Goal: Transaction & Acquisition: Purchase product/service

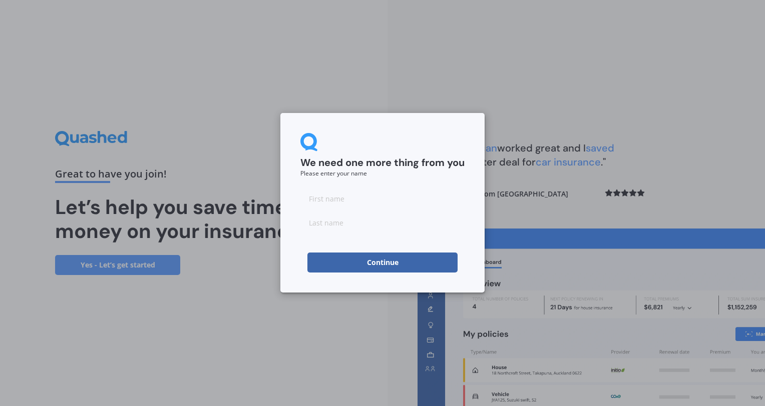
click at [363, 203] on input at bounding box center [382, 199] width 164 height 20
type input "[PERSON_NAME]"
click at [367, 262] on button "Continue" at bounding box center [382, 263] width 150 height 20
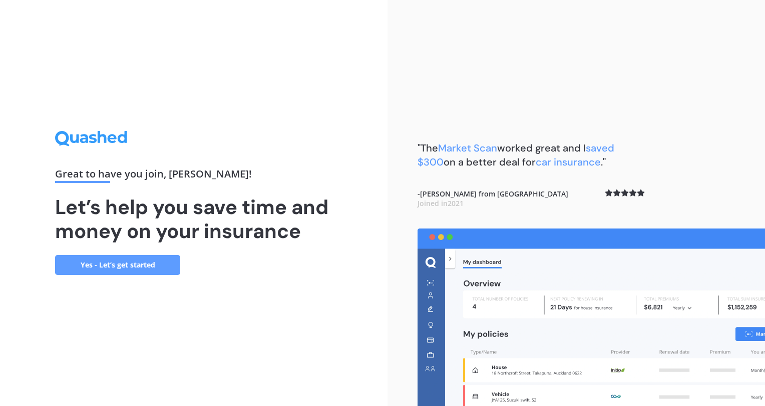
click at [139, 262] on link "Yes - Let’s get started" at bounding box center [117, 265] width 125 height 20
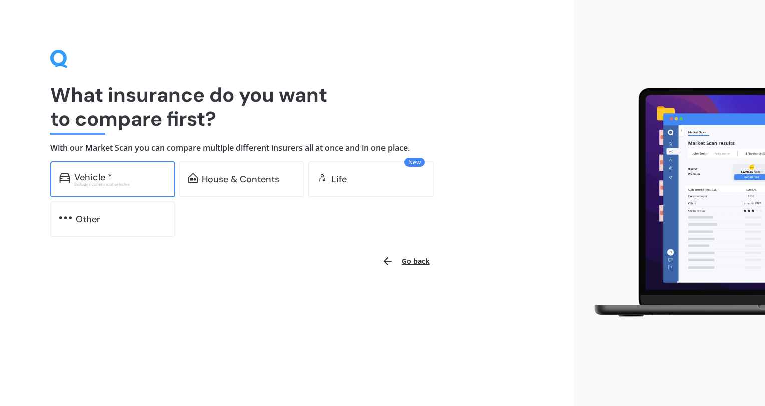
click at [95, 174] on div "Vehicle *" at bounding box center [93, 178] width 38 height 10
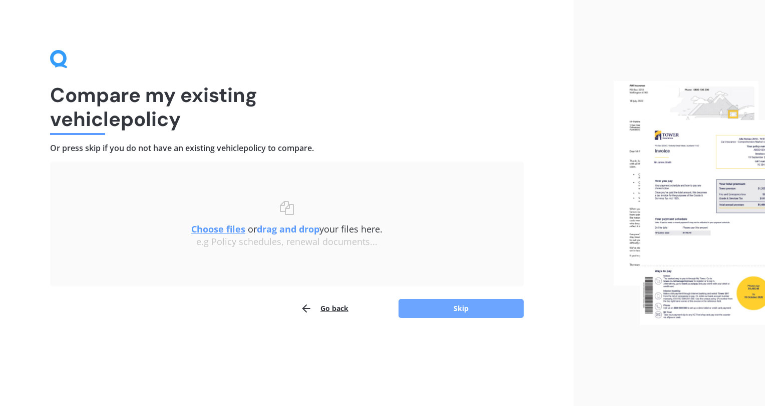
click at [448, 308] on button "Skip" at bounding box center [460, 308] width 125 height 19
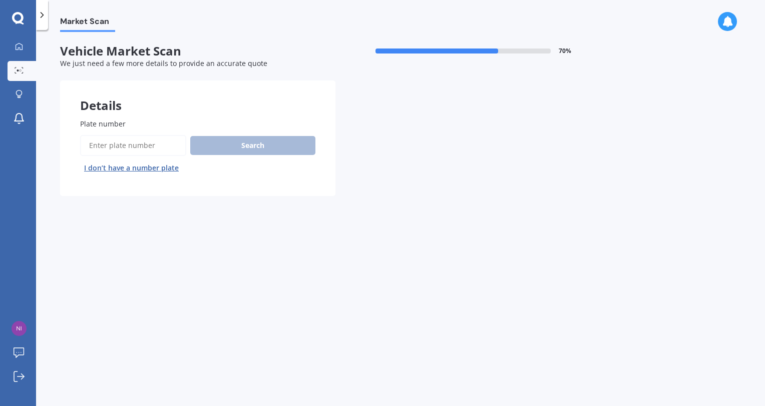
click at [144, 146] on input "Plate number" at bounding box center [133, 145] width 106 height 21
type input "QLZ841"
click at [247, 144] on button "Search" at bounding box center [252, 145] width 125 height 19
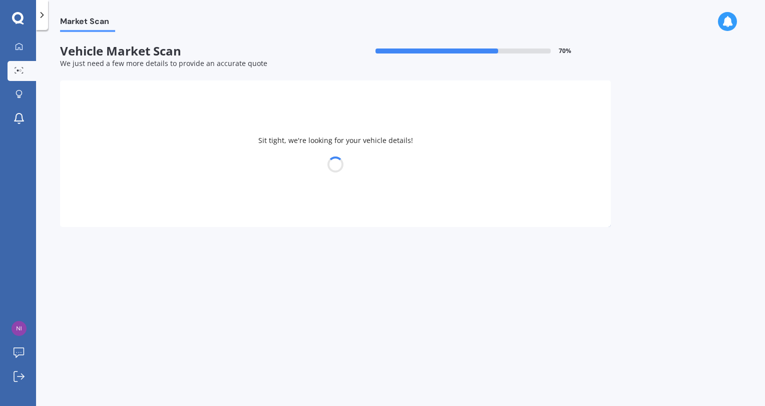
select select "HYUNDAI"
select select "I20"
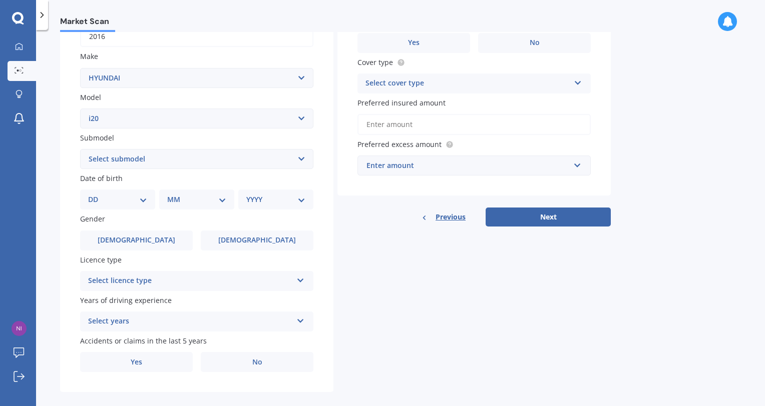
scroll to position [183, 0]
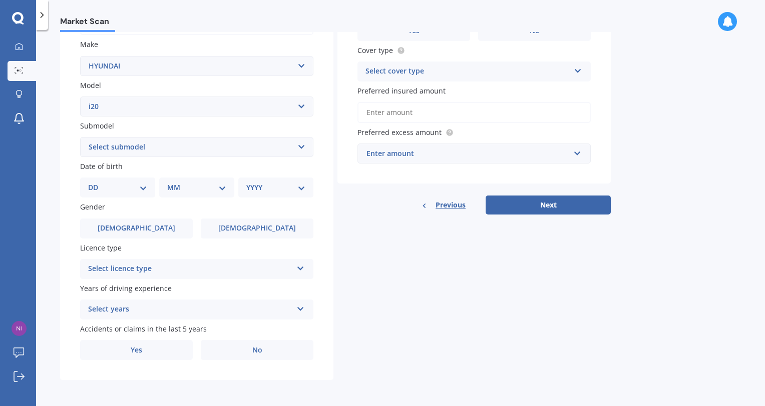
click at [149, 146] on select "Select submodel (All)" at bounding box center [196, 147] width 233 height 20
click at [115, 188] on select "DD 01 02 03 04 05 06 07 08 09 10 11 12 13 14 15 16 17 18 19 20 21 22 23 24 25 2…" at bounding box center [117, 187] width 59 height 11
select select "08"
click at [96, 182] on select "DD 01 02 03 04 05 06 07 08 09 10 11 12 13 14 15 16 17 18 19 20 21 22 23 24 25 2…" at bounding box center [117, 187] width 59 height 11
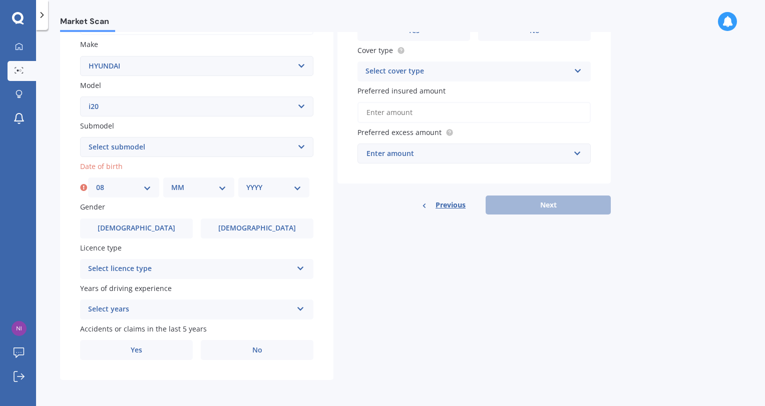
click at [179, 182] on select "MM 01 02 03 04 05 06 07 08 09 10 11 12" at bounding box center [198, 187] width 55 height 11
select select "05"
click at [171, 182] on select "MM 01 02 03 04 05 06 07 08 09 10 11 12" at bounding box center [198, 187] width 55 height 11
click at [256, 192] on select "YYYY 2025 2024 2023 2022 2021 2020 2019 2018 2017 2016 2015 2014 2013 2012 2011…" at bounding box center [273, 187] width 55 height 11
select select "1974"
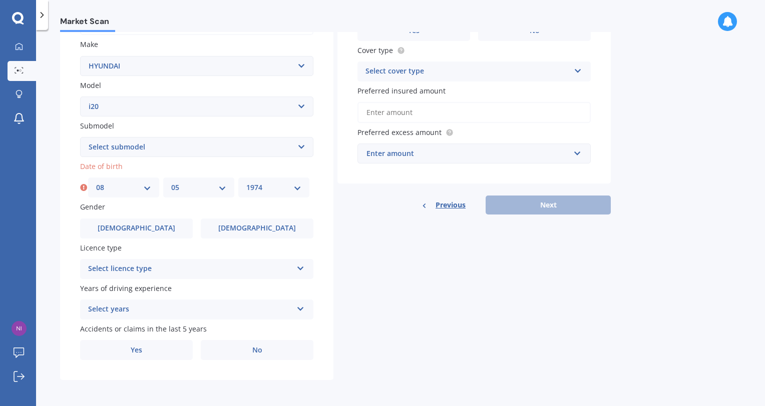
click at [246, 182] on select "YYYY 2025 2024 2023 2022 2021 2020 2019 2018 2017 2016 2015 2014 2013 2012 2011…" at bounding box center [273, 187] width 55 height 11
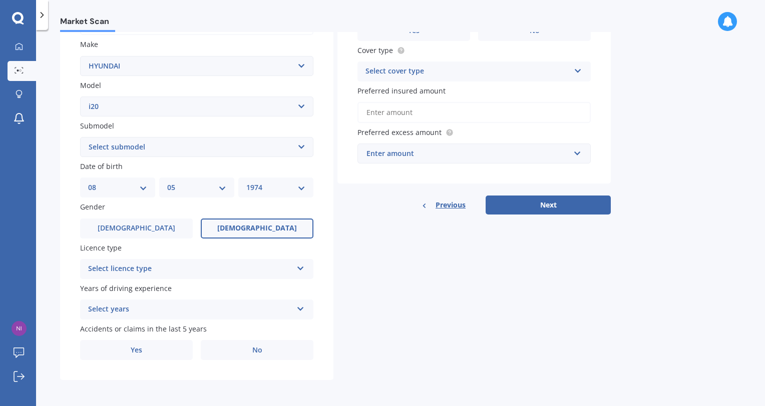
click at [237, 232] on label "[DEMOGRAPHIC_DATA]" at bounding box center [257, 229] width 113 height 20
click at [0, 0] on input "[DEMOGRAPHIC_DATA]" at bounding box center [0, 0] width 0 height 0
click at [177, 273] on div "Select licence type" at bounding box center [190, 269] width 204 height 12
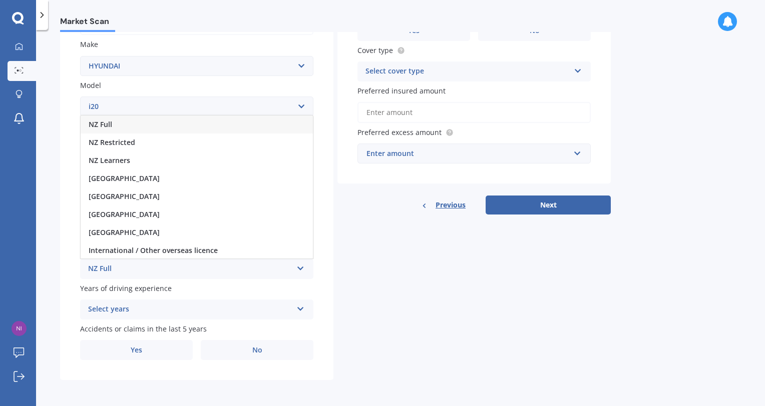
click at [118, 126] on div "NZ Full" at bounding box center [197, 125] width 232 height 18
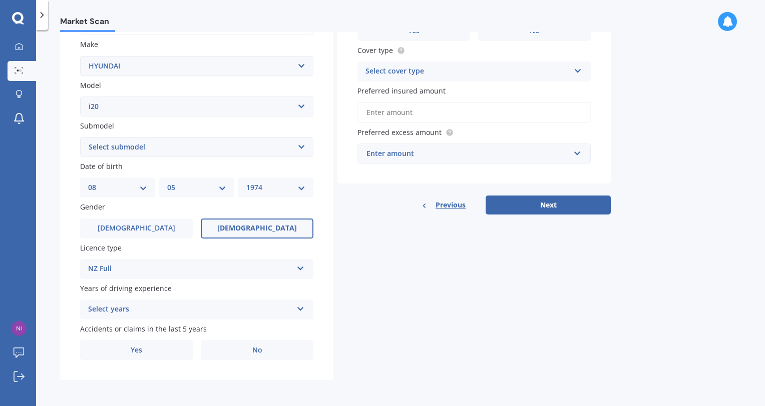
click at [162, 312] on div "Select years" at bounding box center [190, 310] width 204 height 12
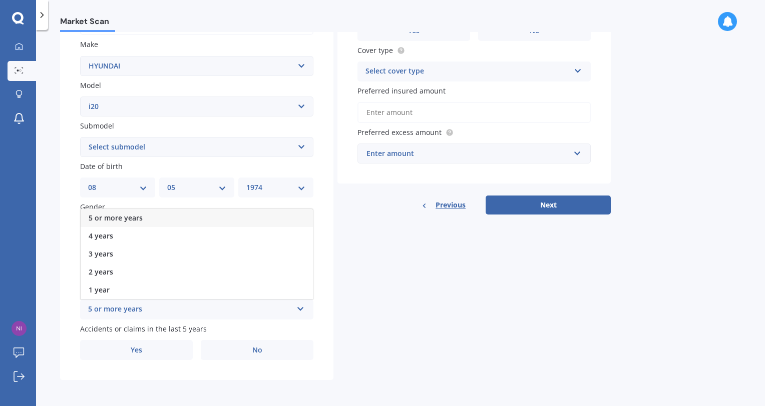
click at [139, 221] on span "5 or more years" at bounding box center [116, 218] width 54 height 10
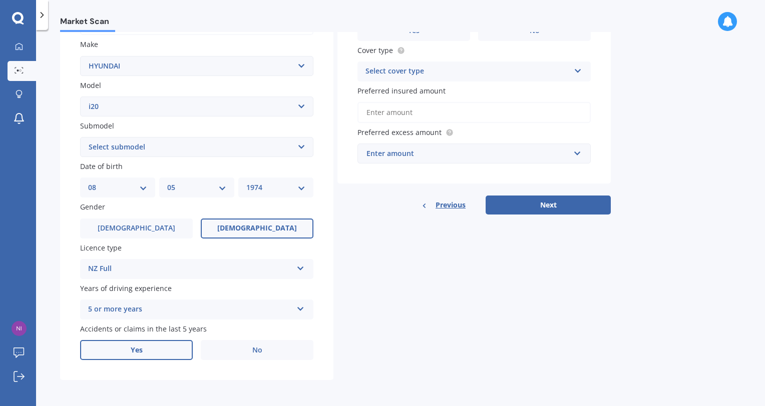
click at [165, 348] on label "Yes" at bounding box center [136, 350] width 113 height 20
click at [0, 0] on input "Yes" at bounding box center [0, 0] width 0 height 0
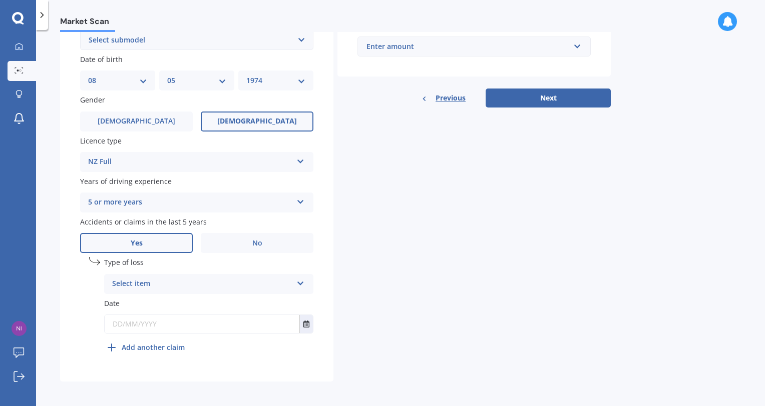
scroll to position [291, 0]
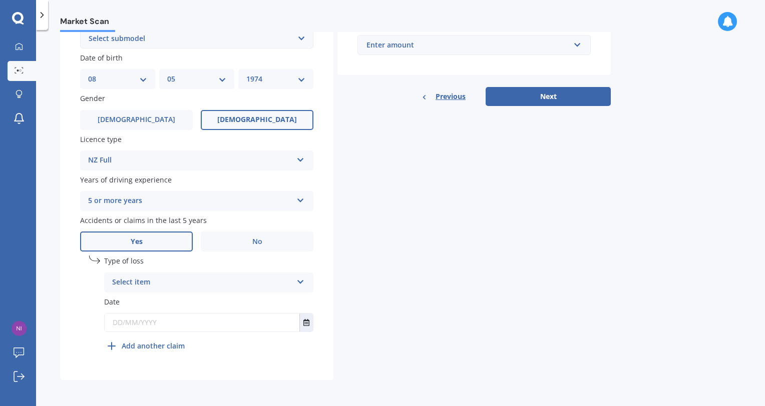
click at [190, 282] on div "Select item" at bounding box center [202, 283] width 180 height 12
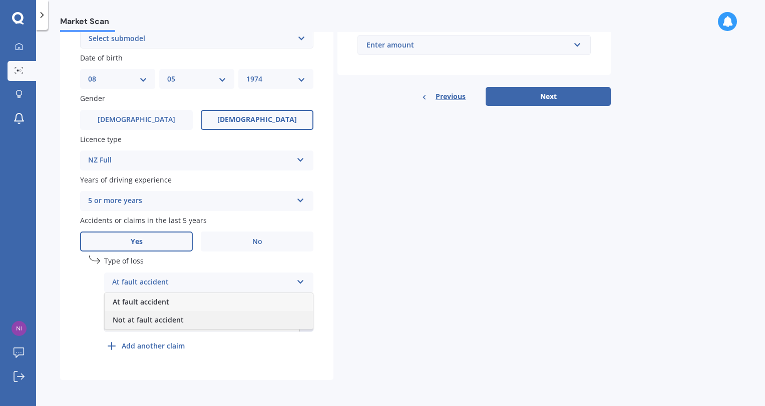
click at [169, 324] on span "Not at fault accident" at bounding box center [148, 320] width 71 height 10
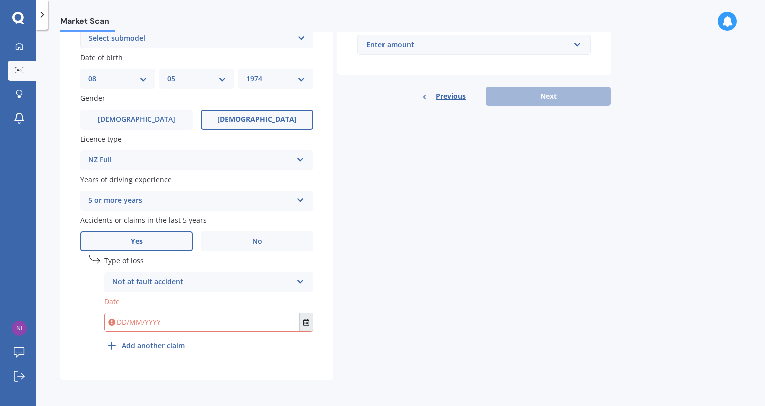
click at [303, 322] on icon "Select date" at bounding box center [306, 322] width 6 height 7
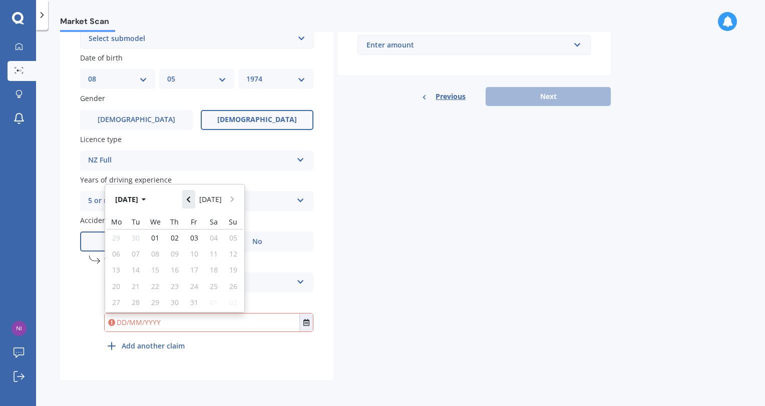
click at [187, 203] on button "Navigate back" at bounding box center [188, 199] width 13 height 18
click at [210, 271] on span "20" at bounding box center [214, 270] width 8 height 10
type input "[DATE]"
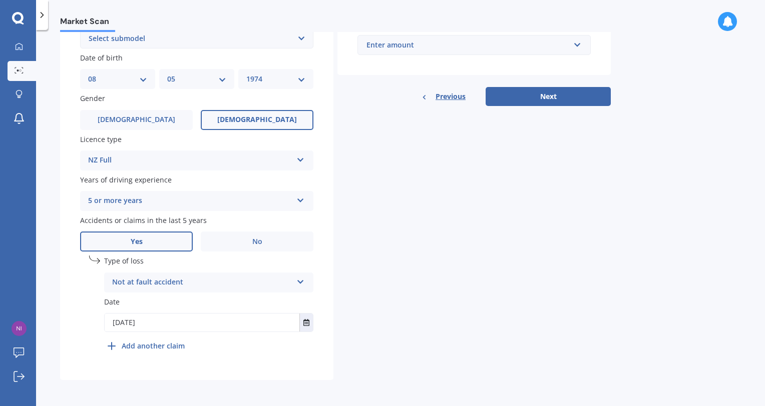
click at [123, 345] on b "Add another claim" at bounding box center [153, 346] width 63 height 11
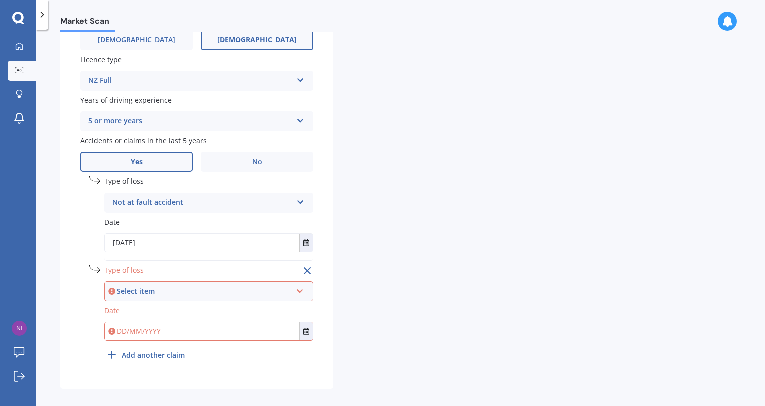
scroll to position [380, 0]
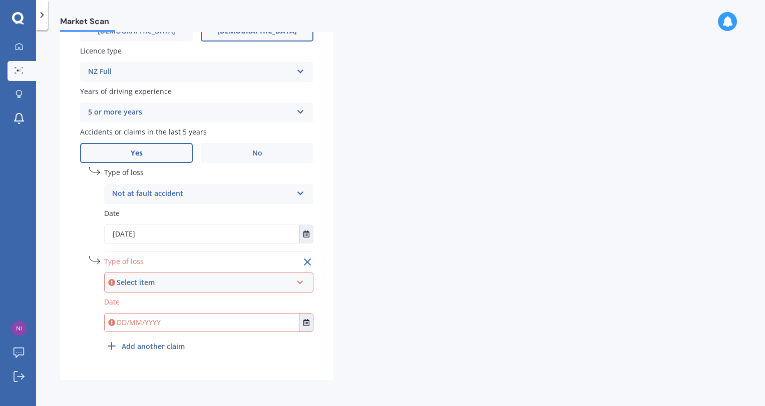
click at [197, 280] on div "Select item" at bounding box center [204, 282] width 175 height 11
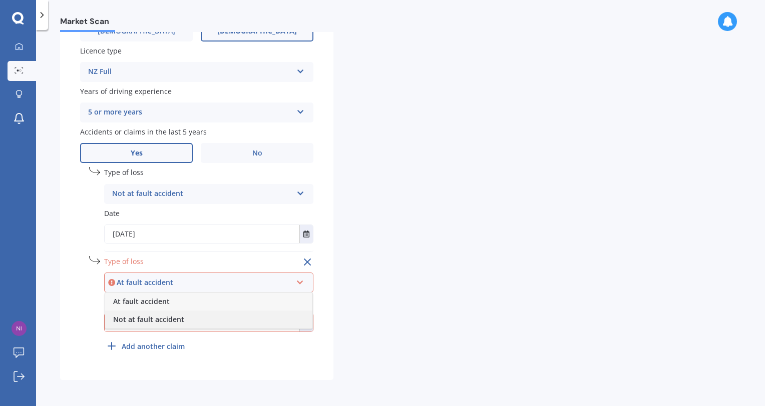
click at [166, 316] on span "Not at fault accident" at bounding box center [148, 320] width 71 height 10
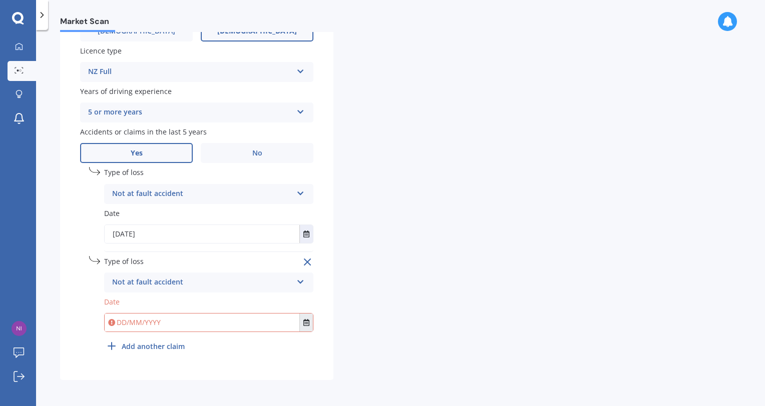
click at [307, 328] on button "Select date" at bounding box center [306, 323] width 14 height 18
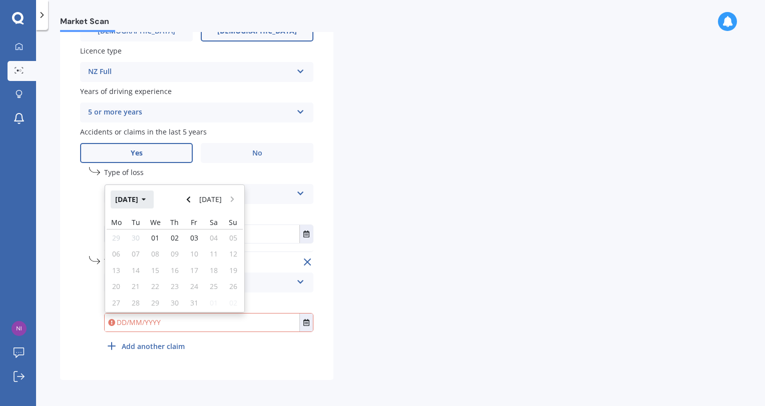
click at [146, 202] on icon "button" at bounding box center [144, 199] width 5 height 7
click at [128, 199] on button "2025" at bounding box center [129, 200] width 36 height 18
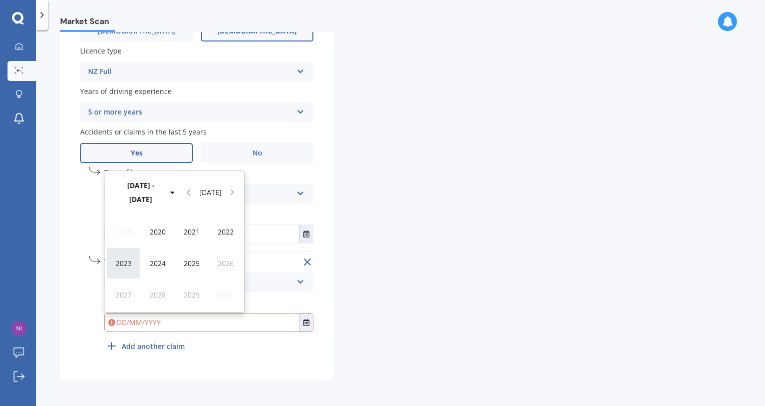
click at [130, 264] on span "2023" at bounding box center [124, 264] width 16 height 10
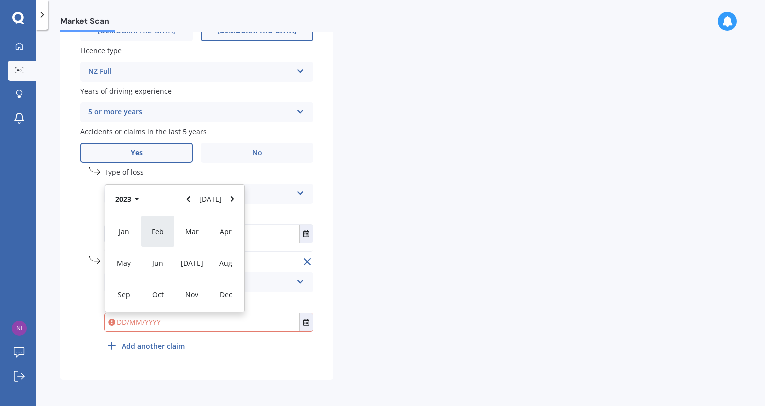
click at [159, 235] on span "Feb" at bounding box center [158, 232] width 12 height 10
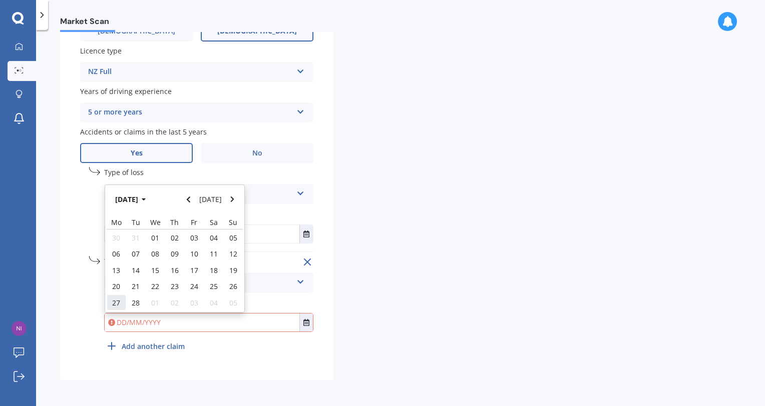
click at [120, 301] on span "27" at bounding box center [116, 303] width 8 height 10
type input "[DATE]"
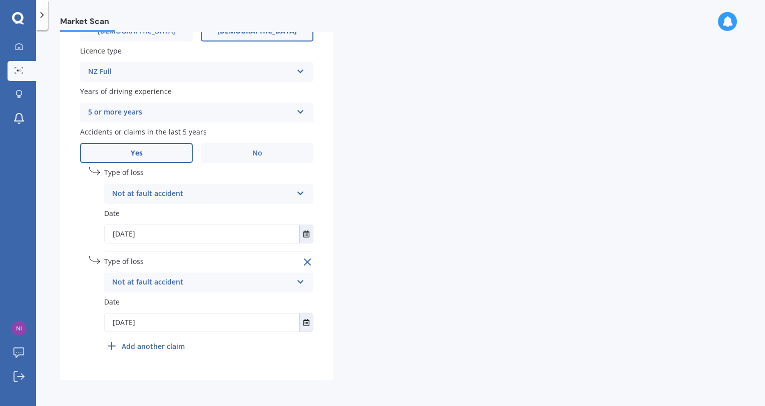
click at [233, 341] on div "undefined 2 Remove Type of loss Not at fault accident At fault accident Not at …" at bounding box center [208, 306] width 209 height 100
click at [332, 338] on div "Plate number Search I don’t have a number plate Year [DATE] Make Select make AC…" at bounding box center [196, 50] width 273 height 662
click at [422, 358] on div "Details Plate number Search I don’t have a number plate Year [DATE] Make Select…" at bounding box center [335, 41] width 551 height 680
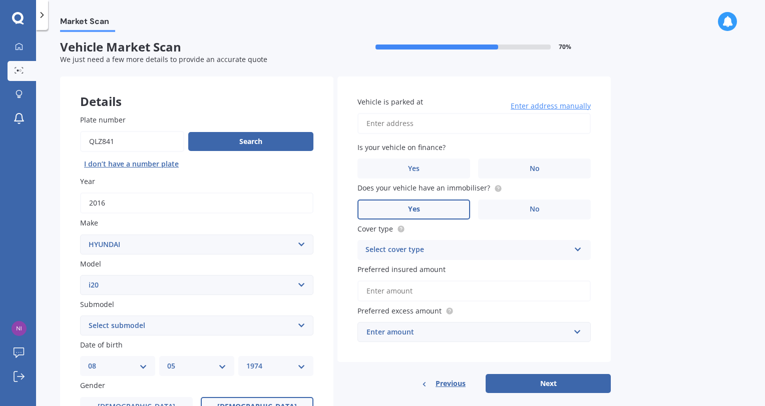
scroll to position [0, 0]
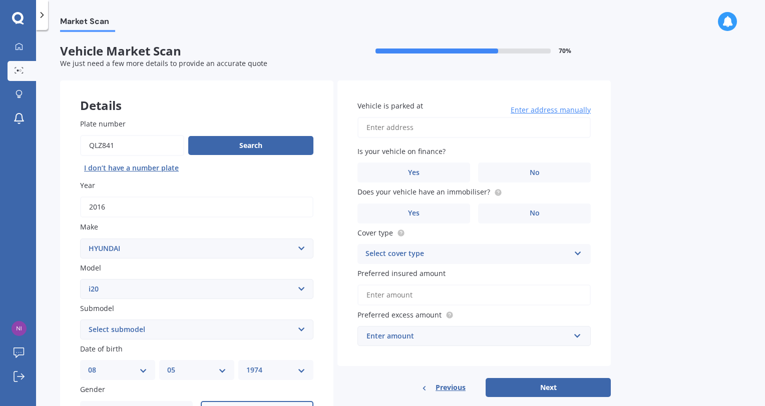
click at [397, 123] on input "Vehicle is parked at" at bounding box center [473, 127] width 233 height 21
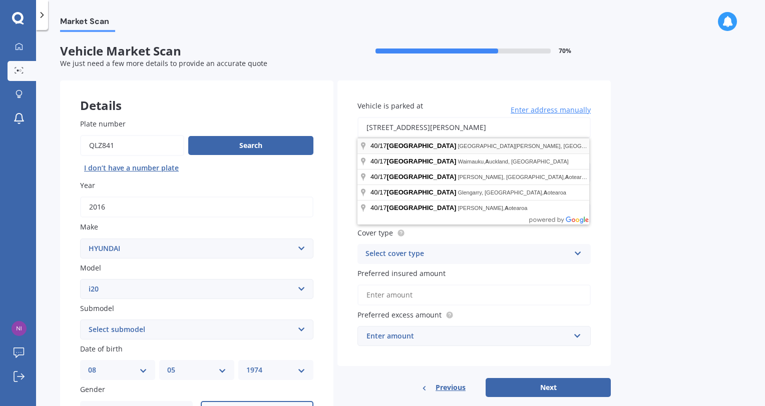
type input "[STREET_ADDRESS][PERSON_NAME]"
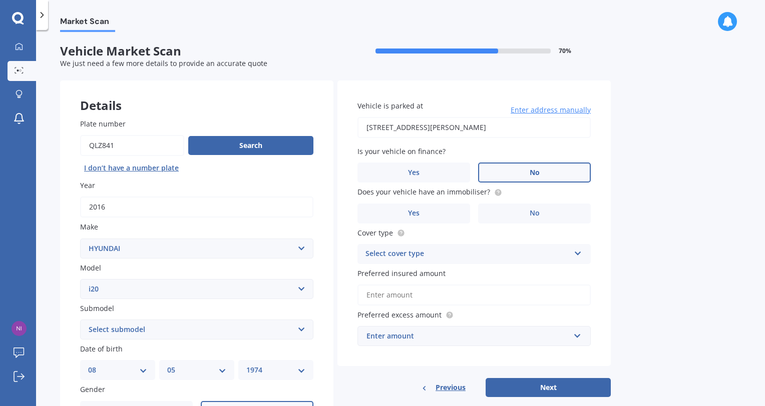
click at [531, 170] on span "No" at bounding box center [535, 173] width 10 height 9
click at [0, 0] on input "No" at bounding box center [0, 0] width 0 height 0
click at [495, 190] on circle at bounding box center [498, 192] width 7 height 7
click at [435, 220] on label "Yes" at bounding box center [413, 214] width 113 height 20
click at [0, 0] on input "Yes" at bounding box center [0, 0] width 0 height 0
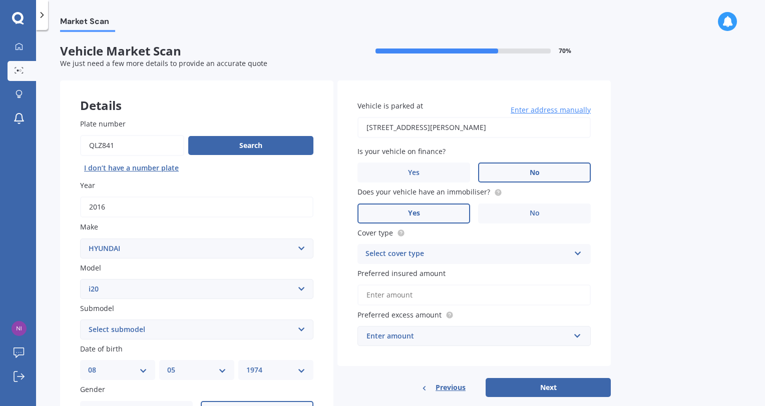
click at [491, 253] on div "Select cover type" at bounding box center [467, 254] width 204 height 12
click at [407, 272] on span "Comprehensive" at bounding box center [392, 274] width 53 height 10
click at [419, 291] on input "Preferred insured amount" at bounding box center [473, 295] width 233 height 21
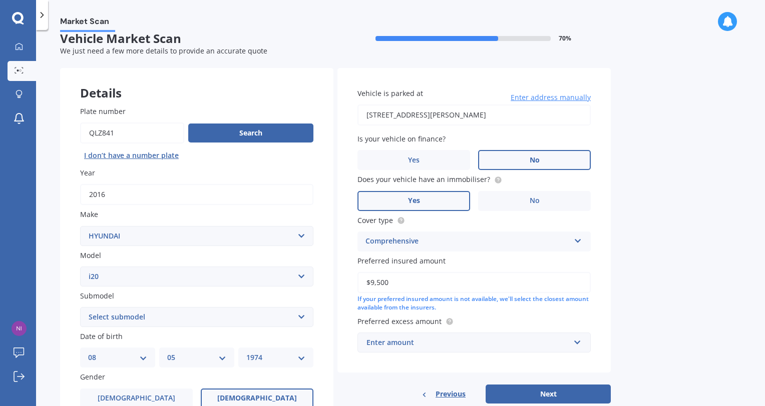
scroll to position [50, 0]
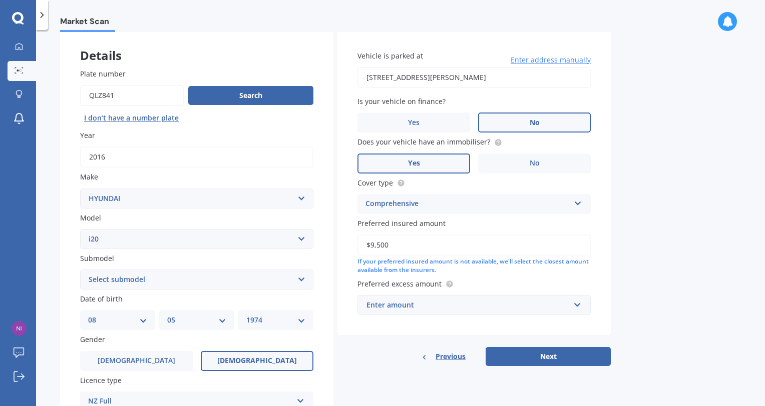
type input "$9,500"
click at [467, 303] on div "Enter amount" at bounding box center [467, 305] width 203 height 11
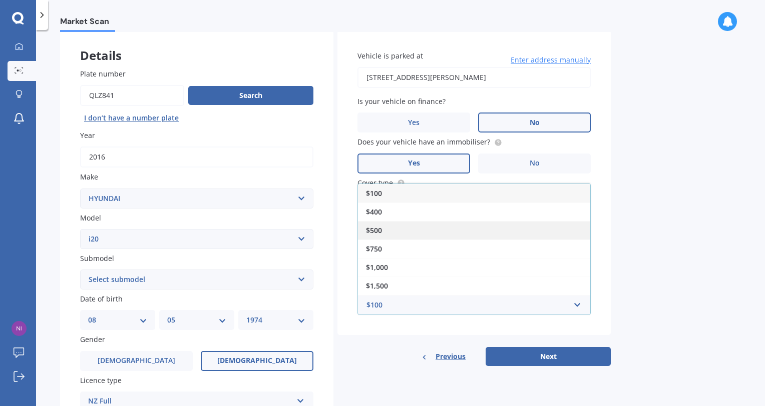
click at [408, 231] on div "$500" at bounding box center [474, 230] width 232 height 19
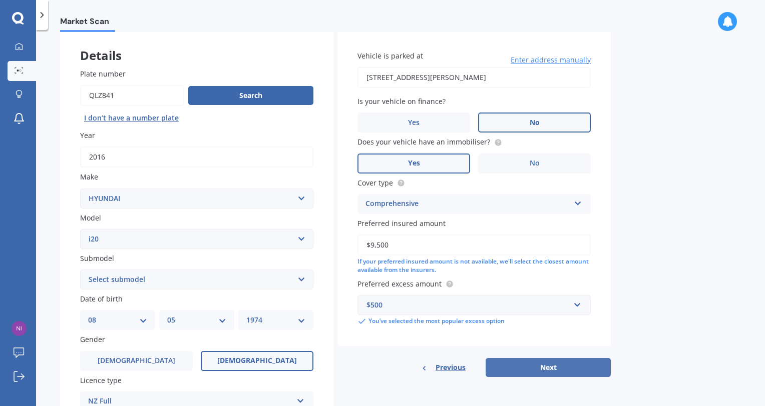
click at [545, 366] on button "Next" at bounding box center [548, 367] width 125 height 19
click at [288, 279] on select "Select submodel (All)" at bounding box center [196, 280] width 233 height 20
select select "(ALL)"
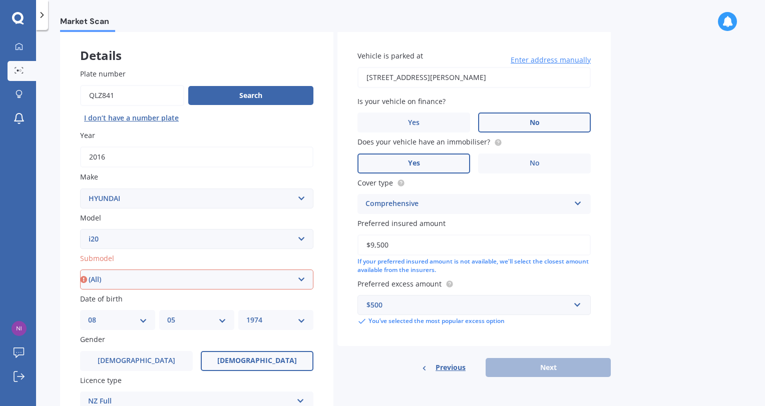
click at [80, 270] on select "Select submodel (All)" at bounding box center [196, 280] width 233 height 20
click at [547, 367] on button "Next" at bounding box center [548, 367] width 125 height 19
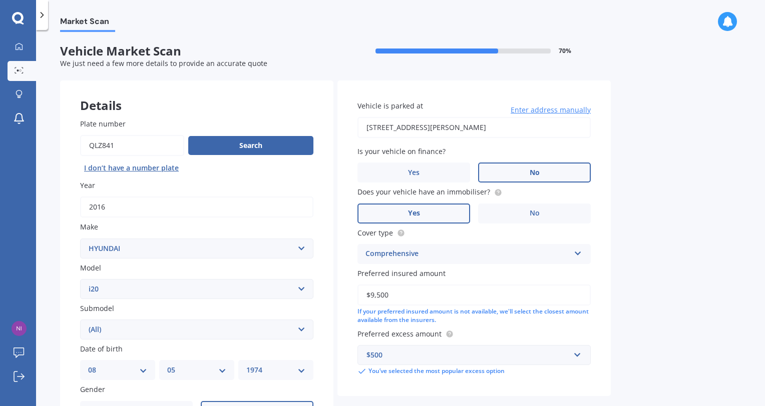
select select "08"
select select "05"
select select "1974"
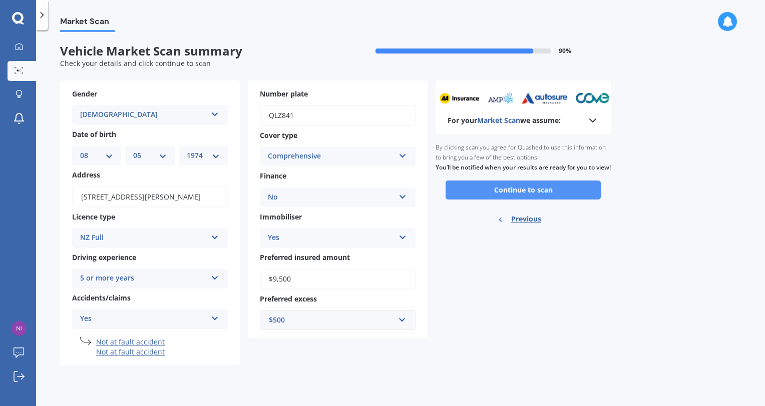
click at [511, 198] on button "Continue to scan" at bounding box center [523, 190] width 155 height 19
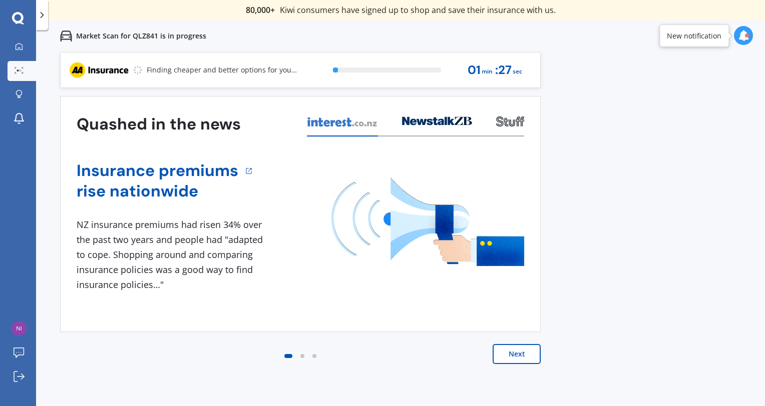
click at [516, 350] on button "Next" at bounding box center [517, 354] width 48 height 20
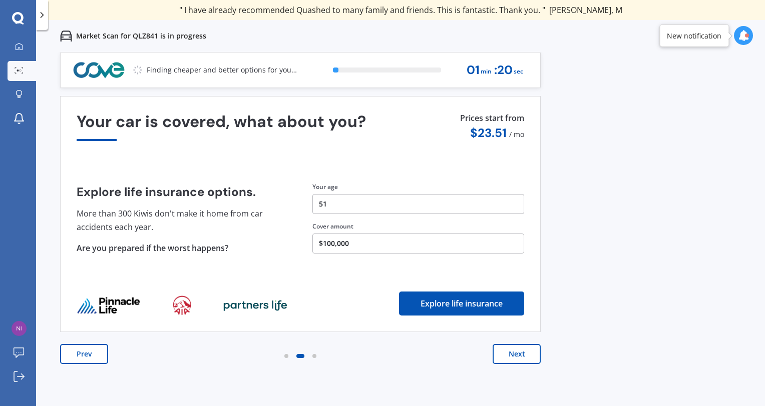
click at [512, 356] on button "Next" at bounding box center [517, 354] width 48 height 20
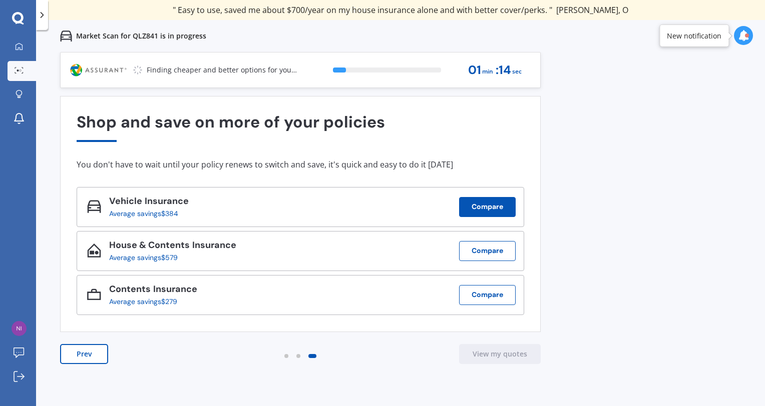
click at [485, 204] on button "Compare" at bounding box center [487, 207] width 57 height 20
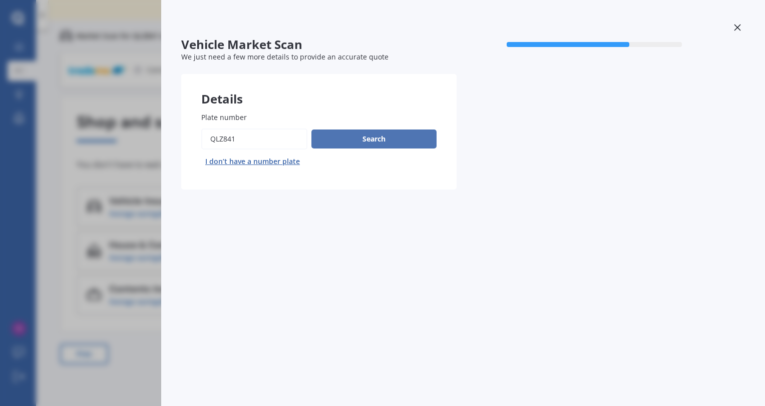
click at [403, 144] on button "Search" at bounding box center [373, 139] width 125 height 19
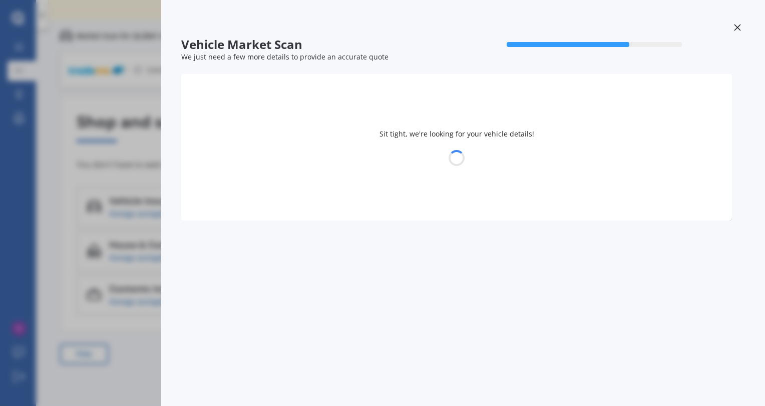
select select "HYUNDAI"
select select "I20"
select select "08"
select select "05"
select select "1974"
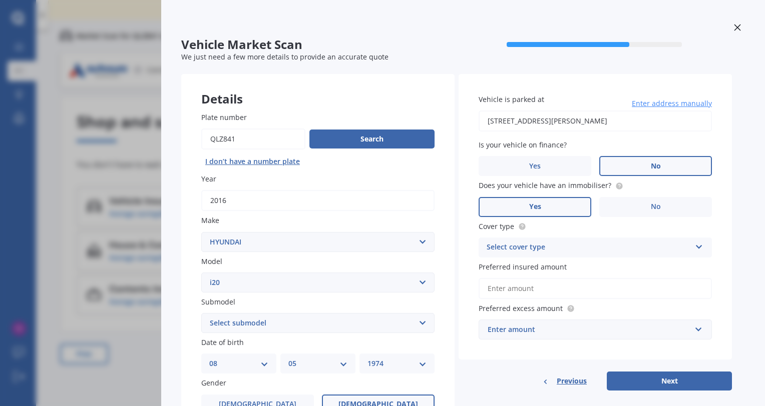
scroll to position [150, 0]
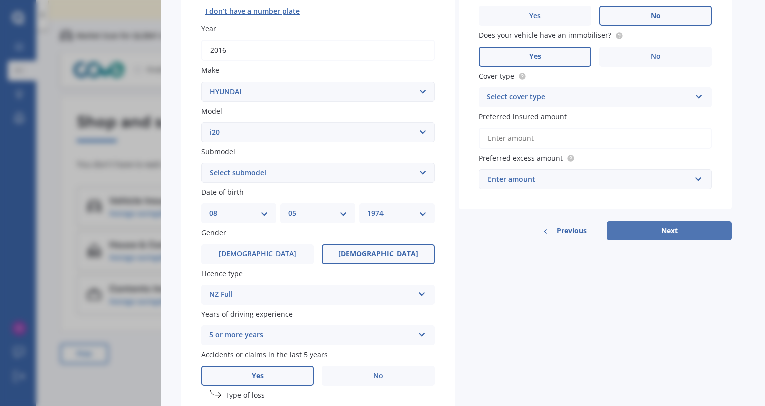
click at [673, 230] on button "Next" at bounding box center [669, 231] width 125 height 19
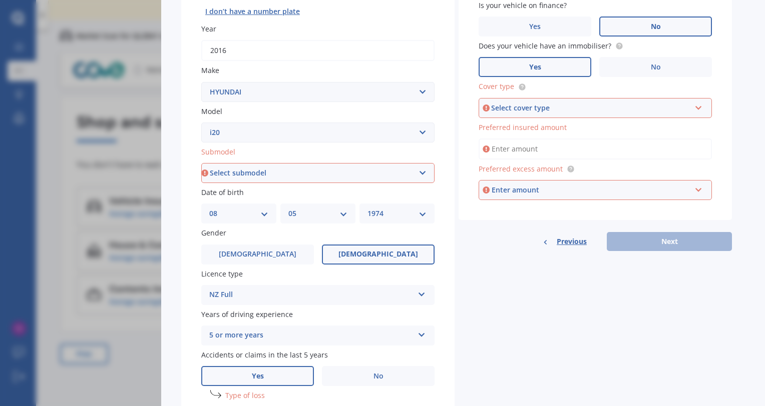
click at [553, 106] on div "Select cover type" at bounding box center [590, 108] width 199 height 11
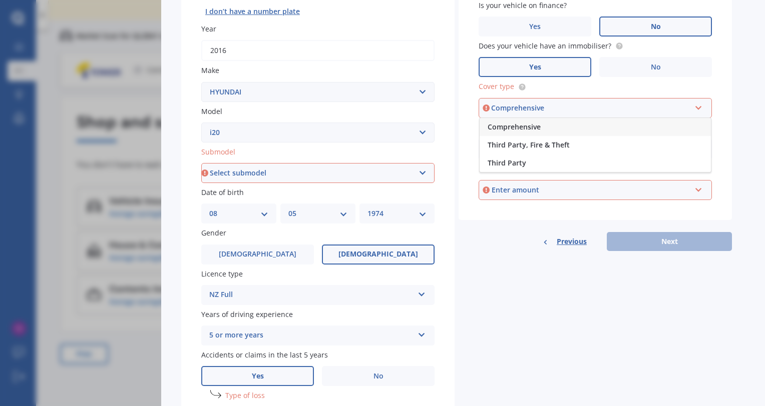
click at [525, 131] on span "Comprehensive" at bounding box center [514, 127] width 53 height 10
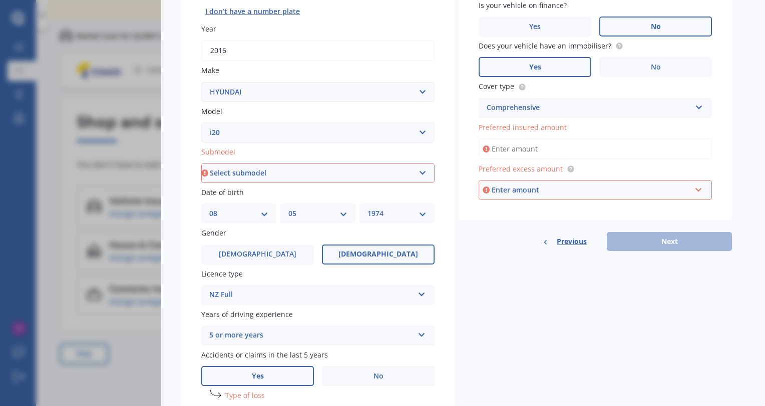
click at [525, 144] on input "Preferred insured amount" at bounding box center [595, 149] width 233 height 21
type input "$9,500"
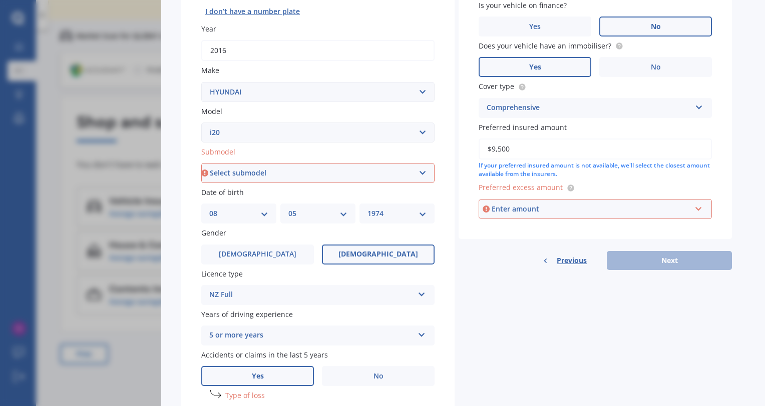
click at [525, 209] on div "Enter amount" at bounding box center [591, 209] width 199 height 11
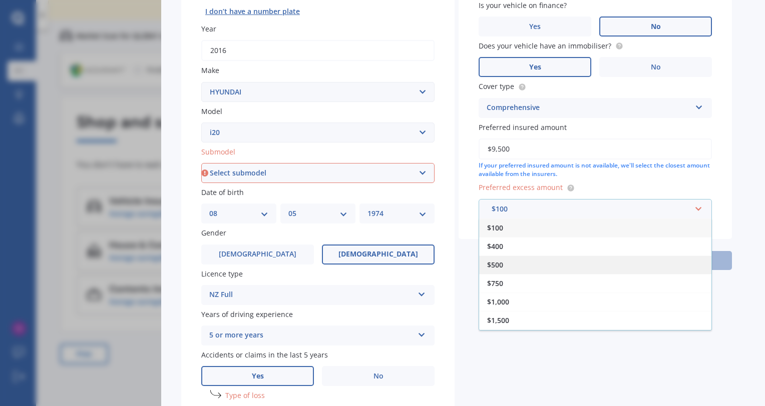
click at [513, 266] on div "$500" at bounding box center [595, 265] width 232 height 19
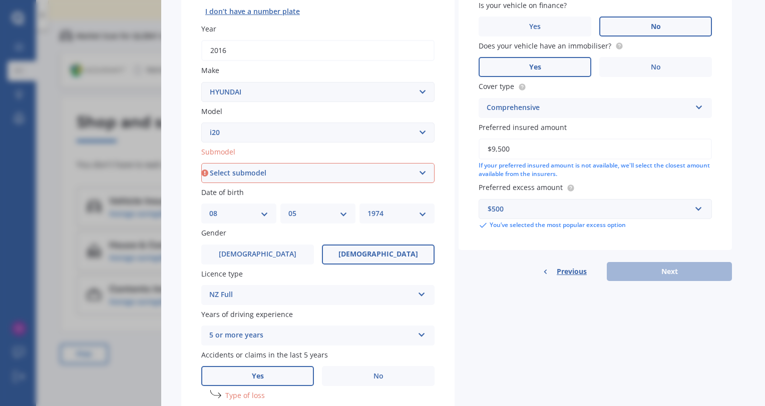
click at [669, 273] on div "Previous Next" at bounding box center [595, 271] width 273 height 19
click at [355, 169] on select "Select submodel (All)" at bounding box center [317, 173] width 233 height 20
select select "(ALL)"
click at [201, 163] on select "Select submodel (All)" at bounding box center [317, 173] width 233 height 20
click at [675, 270] on div "Previous Next" at bounding box center [595, 271] width 273 height 19
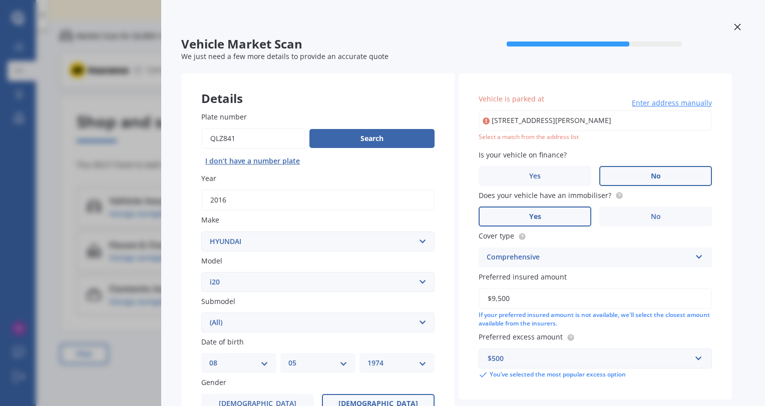
scroll to position [0, 0]
click at [532, 124] on input "[STREET_ADDRESS][PERSON_NAME]" at bounding box center [595, 121] width 233 height 21
type input "[STREET_ADDRESS][PERSON_NAME]"
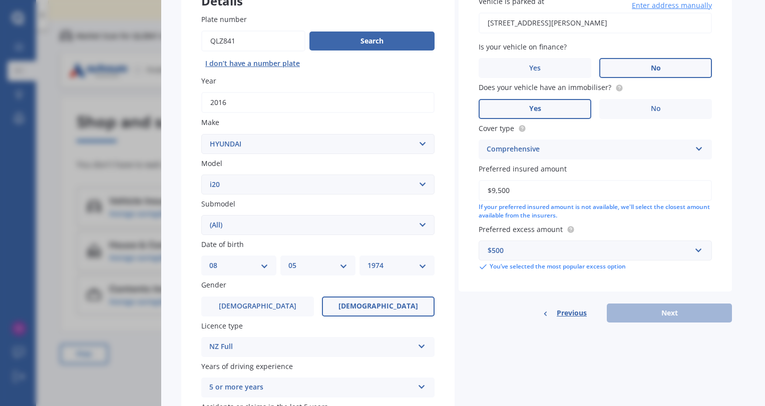
scroll to position [200, 0]
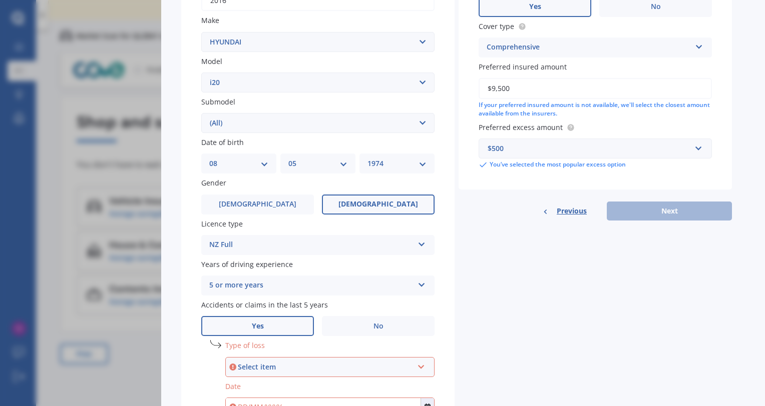
click at [675, 209] on div "Previous Next" at bounding box center [595, 211] width 273 height 19
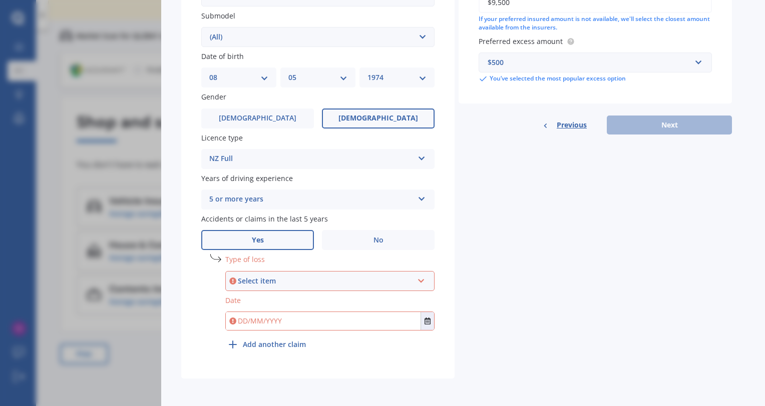
click at [300, 280] on div "Select item" at bounding box center [325, 281] width 175 height 11
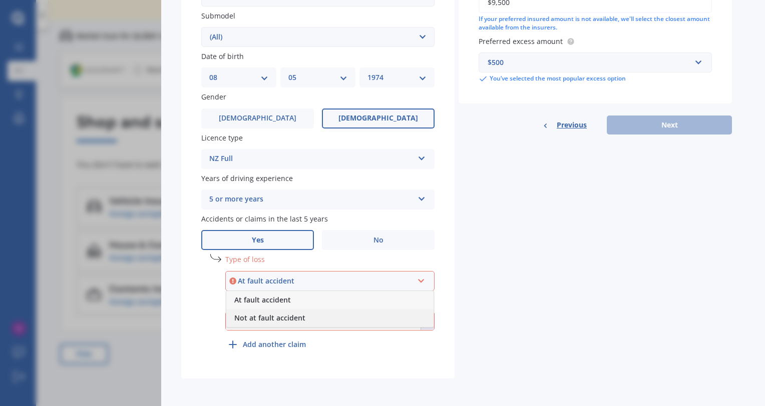
click at [284, 316] on span "Not at fault accident" at bounding box center [269, 318] width 71 height 10
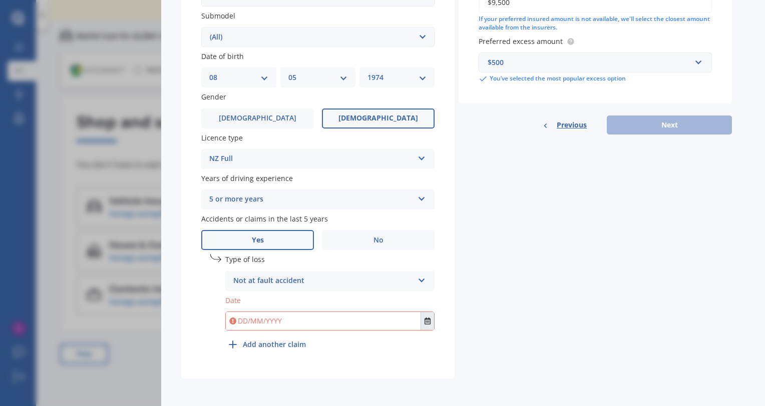
click at [425, 321] on icon "Select date" at bounding box center [427, 321] width 6 height 7
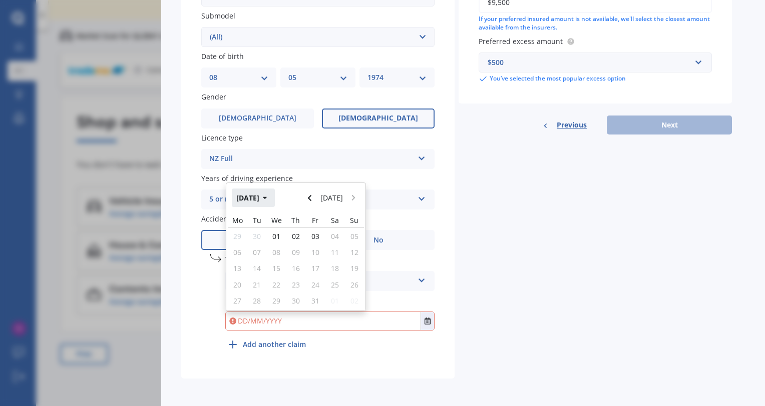
click at [267, 198] on button "[DATE]" at bounding box center [253, 198] width 43 height 18
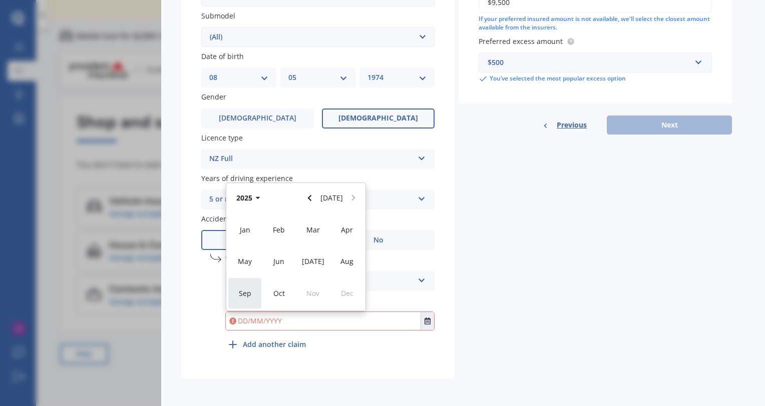
click at [253, 290] on div "Sep" at bounding box center [245, 294] width 34 height 32
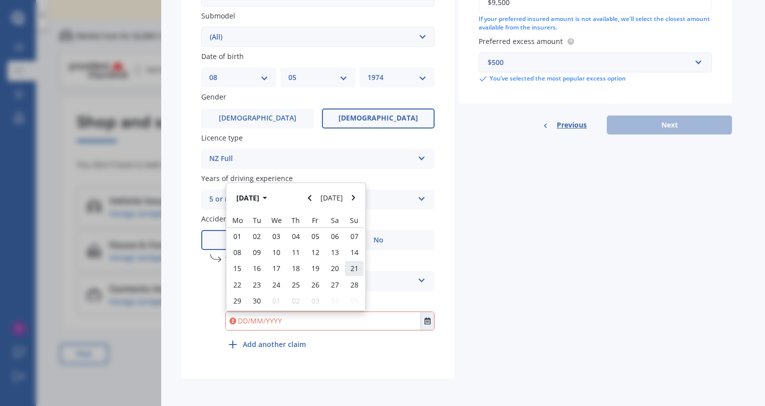
click at [356, 270] on span "21" at bounding box center [354, 269] width 8 height 10
type input "[DATE]"
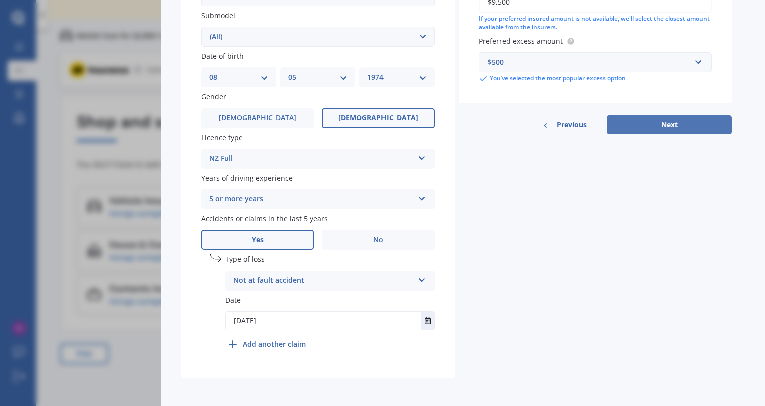
click at [706, 124] on button "Next" at bounding box center [669, 125] width 125 height 19
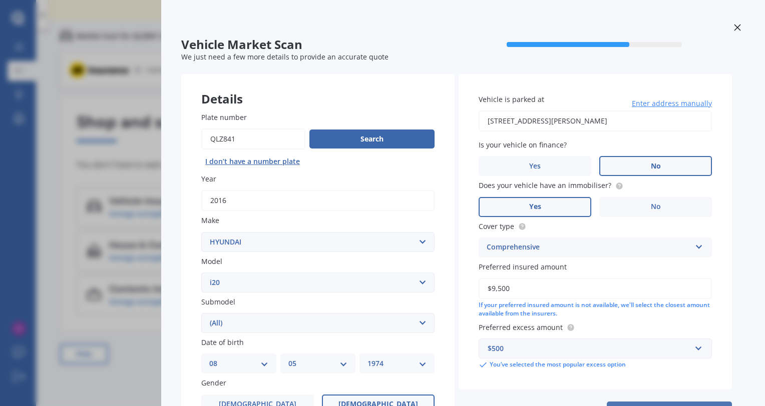
select select "08"
select select "05"
select select "1974"
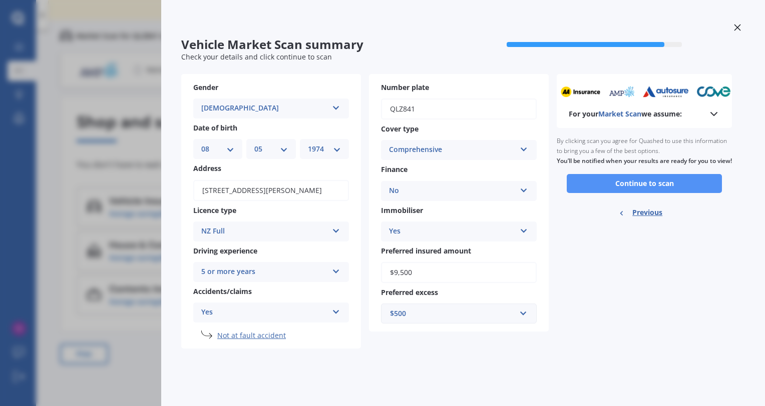
click at [648, 193] on button "Continue to scan" at bounding box center [644, 183] width 155 height 19
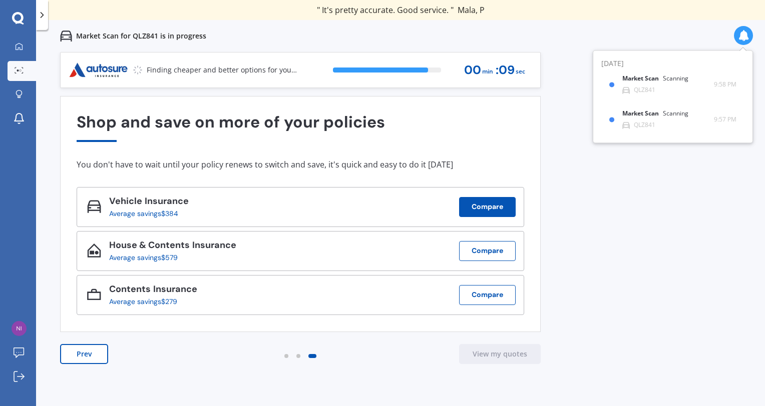
click at [491, 209] on button "Compare" at bounding box center [487, 207] width 57 height 20
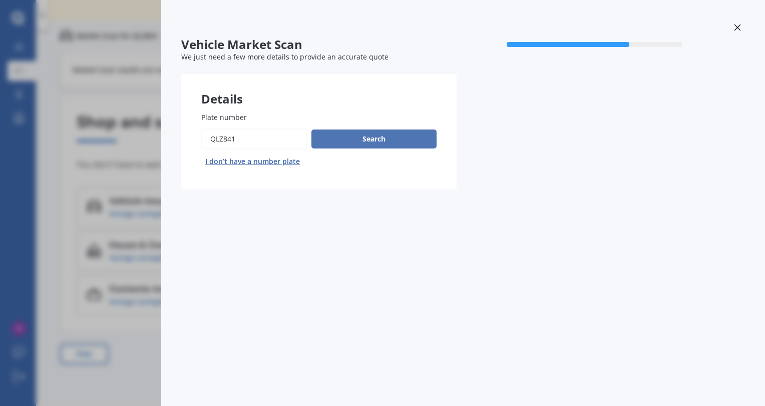
click at [351, 137] on button "Search" at bounding box center [373, 139] width 125 height 19
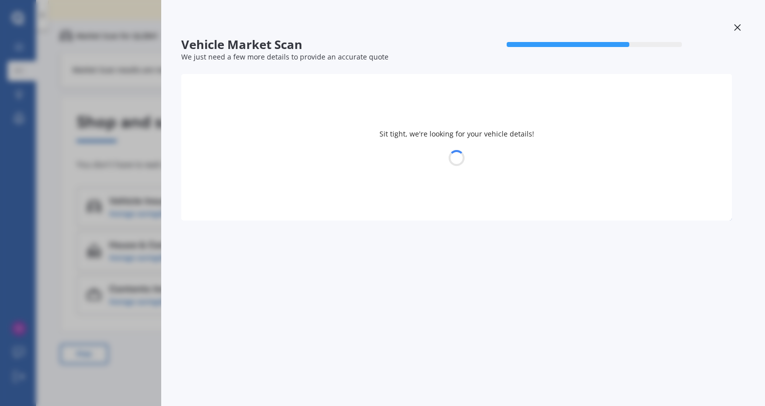
select select "HYUNDAI"
select select "I20"
select select "08"
select select "05"
select select "1974"
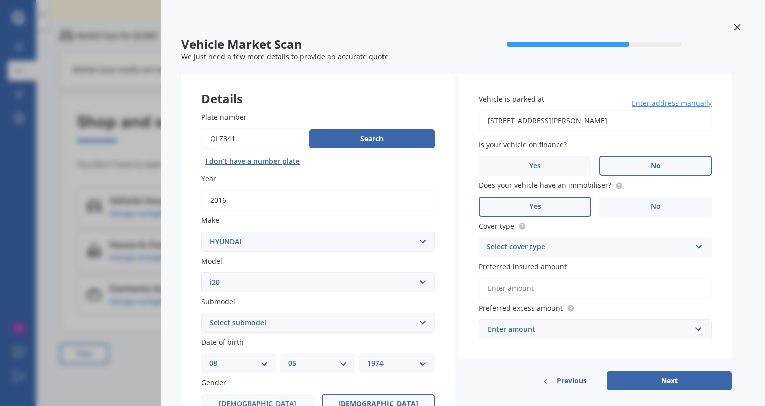
scroll to position [100, 0]
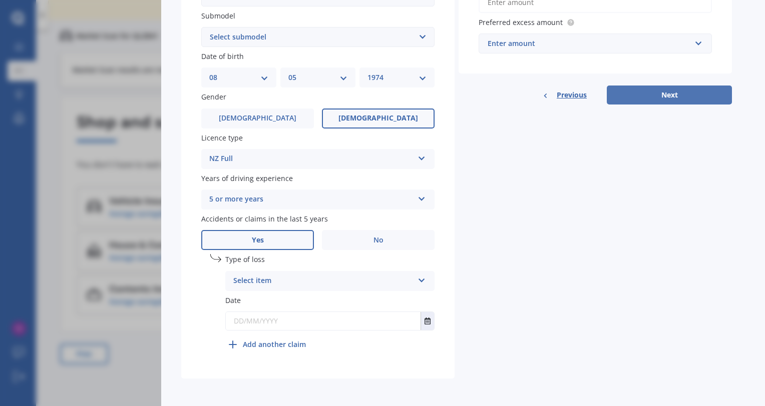
click at [660, 99] on button "Next" at bounding box center [669, 95] width 125 height 19
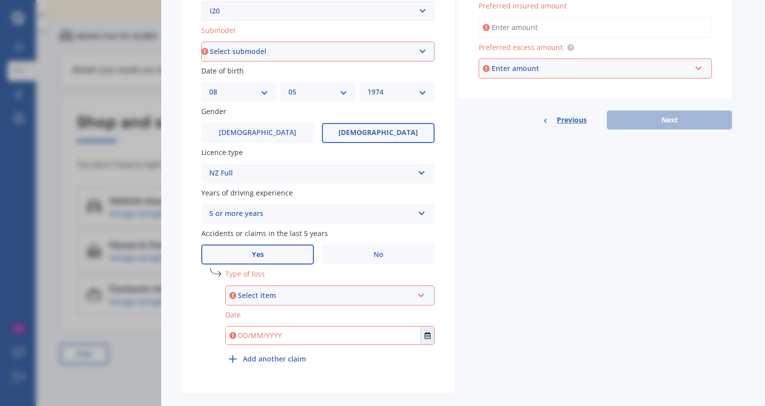
scroll to position [278, 0]
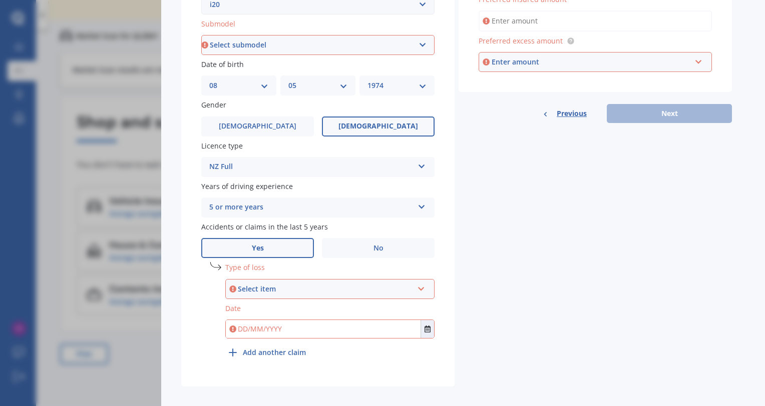
click at [302, 287] on div "Select item" at bounding box center [325, 289] width 175 height 11
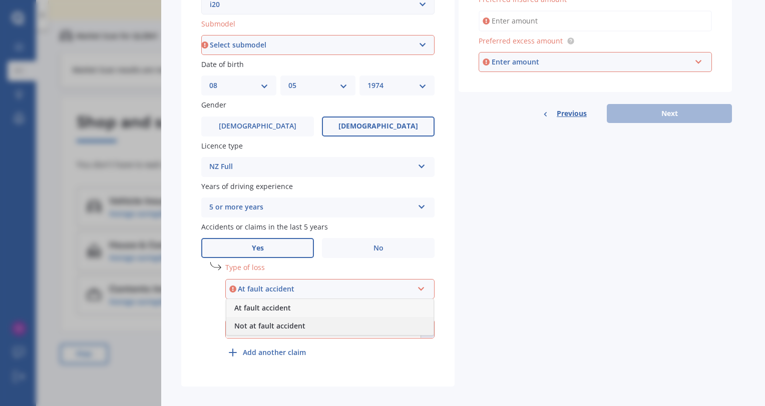
click at [287, 325] on span "Not at fault accident" at bounding box center [269, 326] width 71 height 10
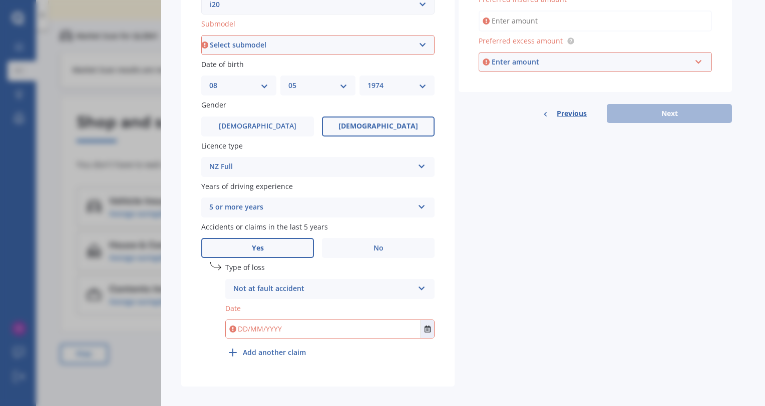
click at [295, 333] on input "text" at bounding box center [323, 329] width 195 height 18
click at [431, 332] on button "Select date" at bounding box center [427, 329] width 14 height 18
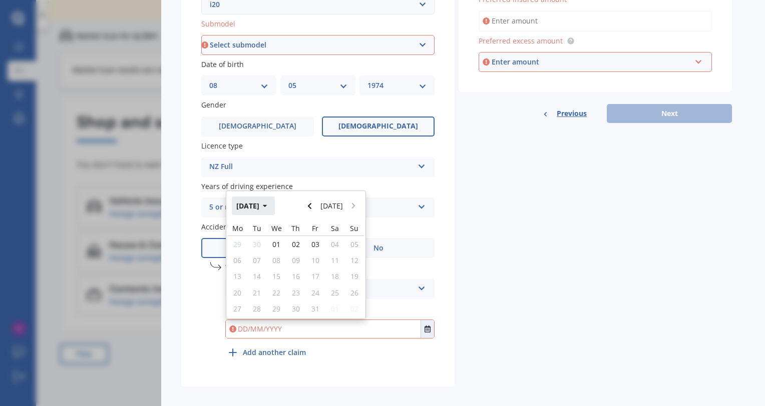
click at [267, 206] on icon "button" at bounding box center [265, 206] width 4 height 3
click at [256, 298] on div "Sep" at bounding box center [245, 302] width 34 height 32
click at [352, 276] on span "21" at bounding box center [354, 277] width 8 height 10
type input "[DATE]"
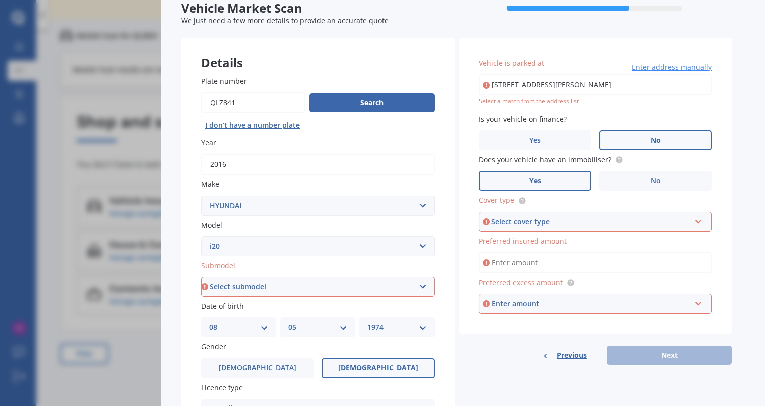
scroll to position [0, 0]
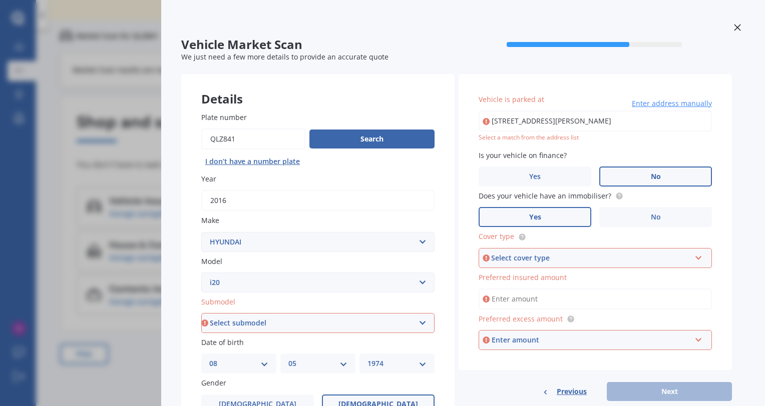
click at [547, 122] on input "[STREET_ADDRESS][PERSON_NAME]" at bounding box center [595, 121] width 233 height 21
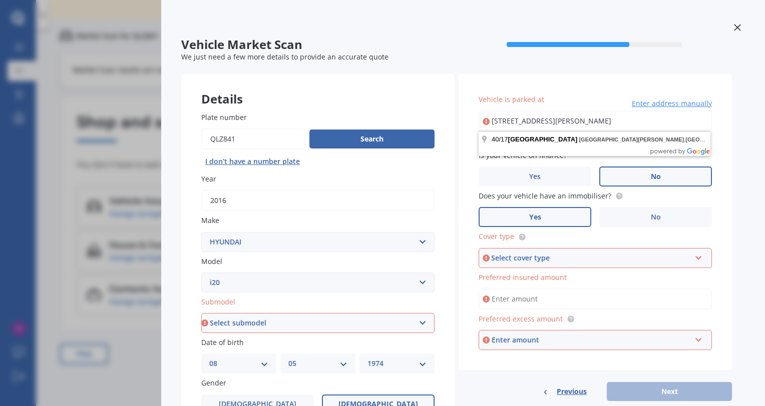
click at [557, 259] on div "Select cover type" at bounding box center [590, 258] width 199 height 11
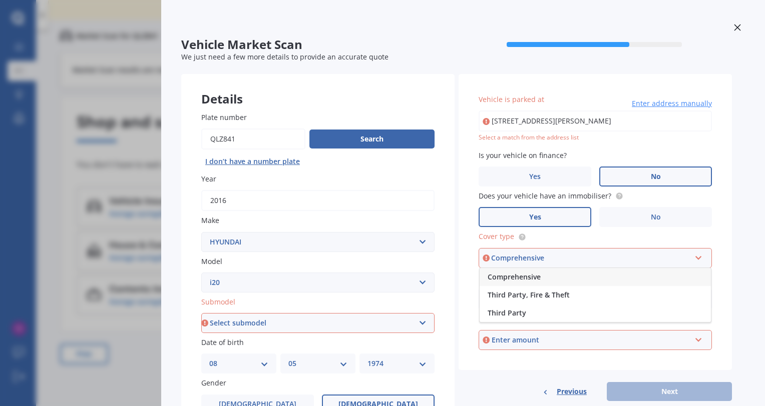
click at [531, 282] on div "Comprehensive" at bounding box center [595, 277] width 231 height 18
click at [530, 293] on input "Preferred insured amount" at bounding box center [595, 299] width 233 height 21
type input "$9,500"
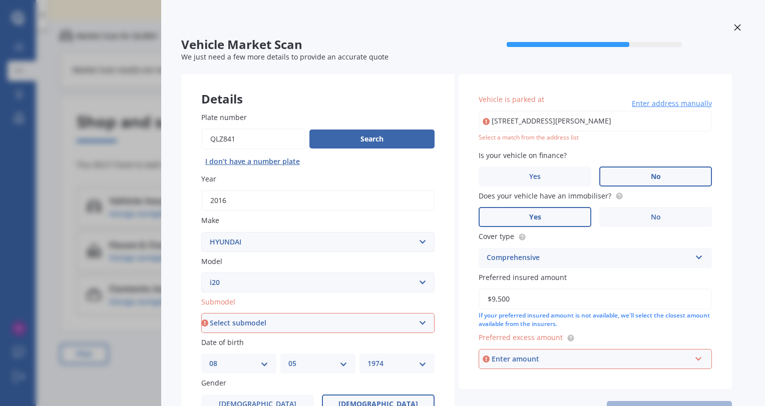
click at [523, 358] on div "Enter amount" at bounding box center [591, 359] width 199 height 11
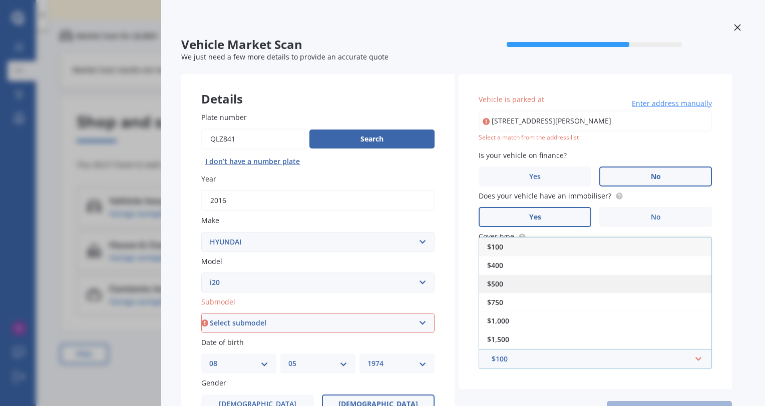
click at [503, 288] on span "$500" at bounding box center [495, 284] width 16 height 10
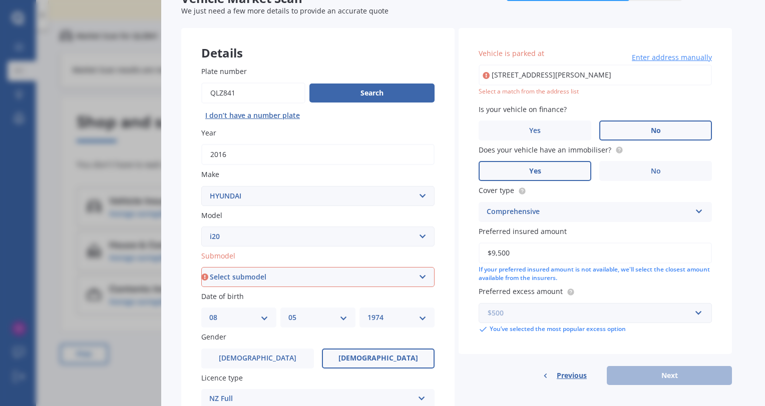
scroll to position [100, 0]
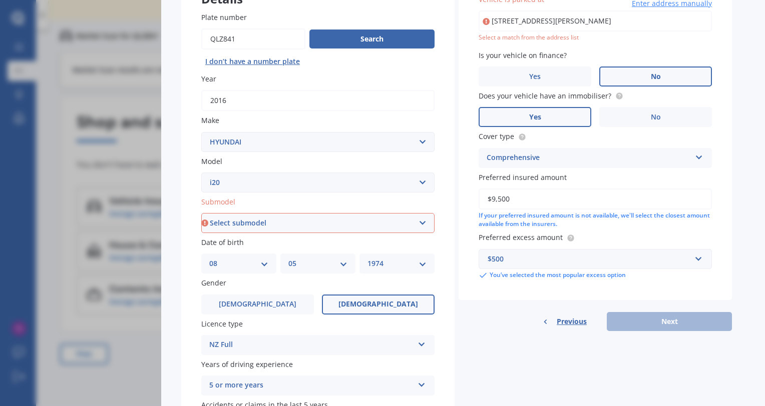
click at [658, 324] on div "Previous Next" at bounding box center [595, 321] width 273 height 19
click at [672, 327] on div "Previous Next" at bounding box center [595, 321] width 273 height 19
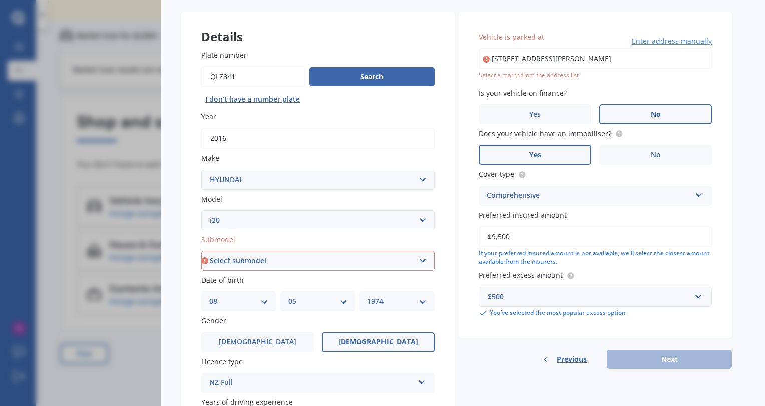
scroll to position [0, 0]
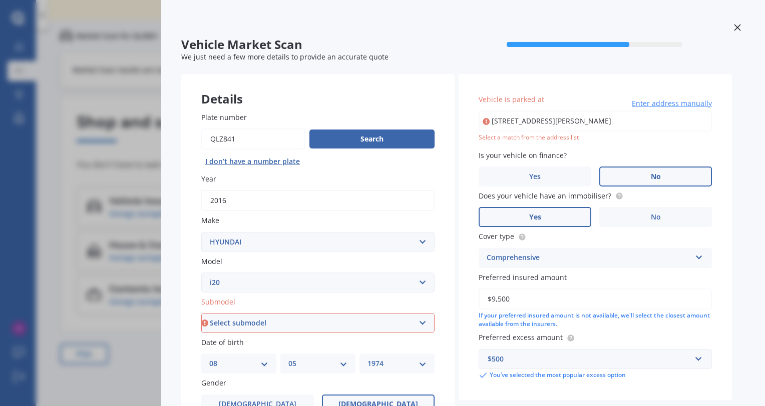
click at [530, 117] on input "[STREET_ADDRESS][PERSON_NAME]" at bounding box center [595, 121] width 233 height 21
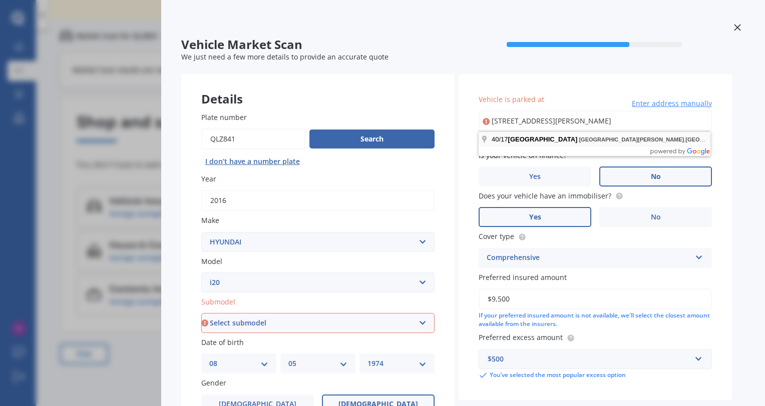
type input "[STREET_ADDRESS][PERSON_NAME]"
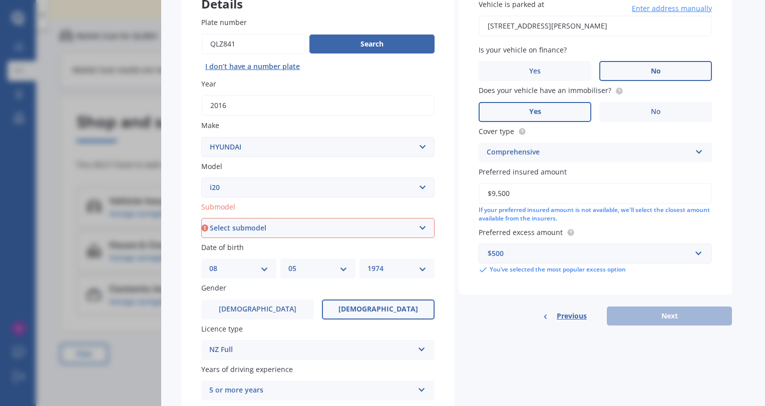
scroll to position [100, 0]
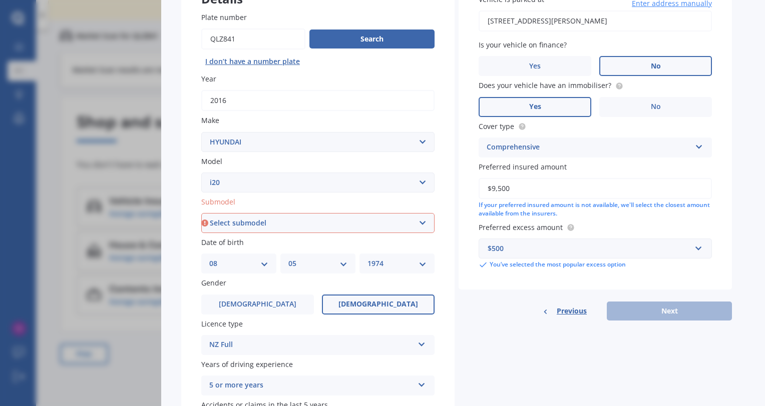
click at [654, 310] on div "Previous Next" at bounding box center [595, 311] width 273 height 19
click at [285, 221] on select "Select submodel (All)" at bounding box center [317, 223] width 233 height 20
select select "(ALL)"
click at [201, 213] on select "Select submodel (All)" at bounding box center [317, 223] width 233 height 20
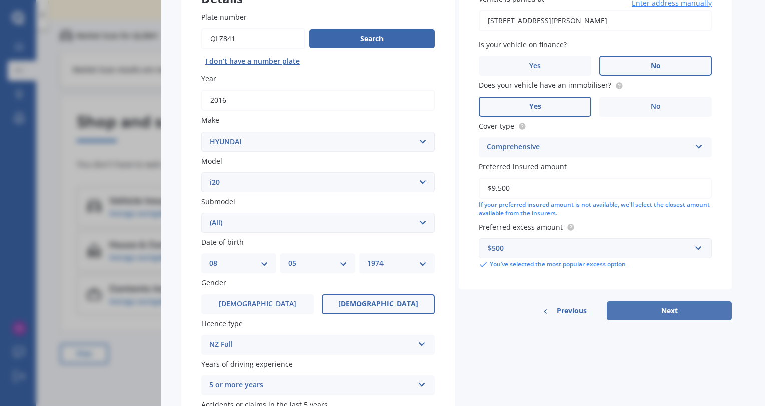
click at [698, 314] on button "Next" at bounding box center [669, 311] width 125 height 19
select select "08"
select select "05"
select select "1974"
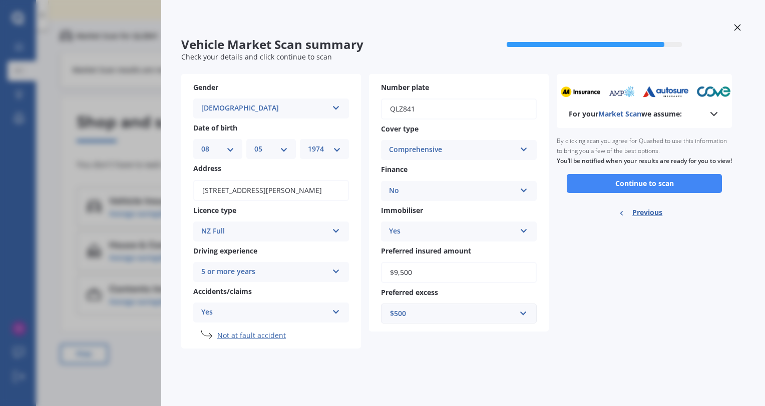
scroll to position [0, 0]
click at [715, 114] on polyline at bounding box center [714, 114] width 6 height 3
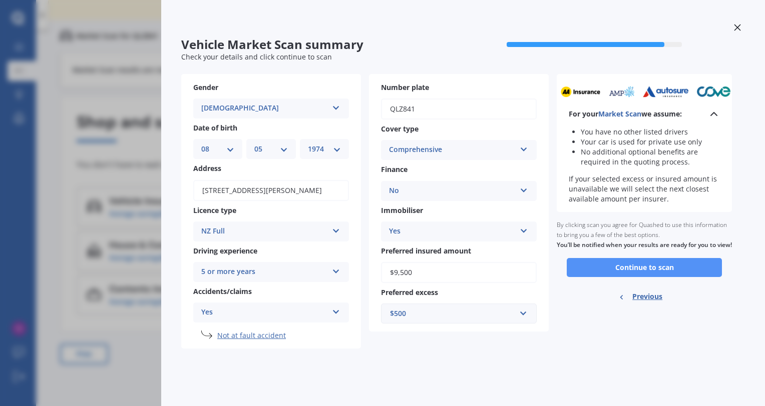
click at [648, 277] on button "Continue to scan" at bounding box center [644, 267] width 155 height 19
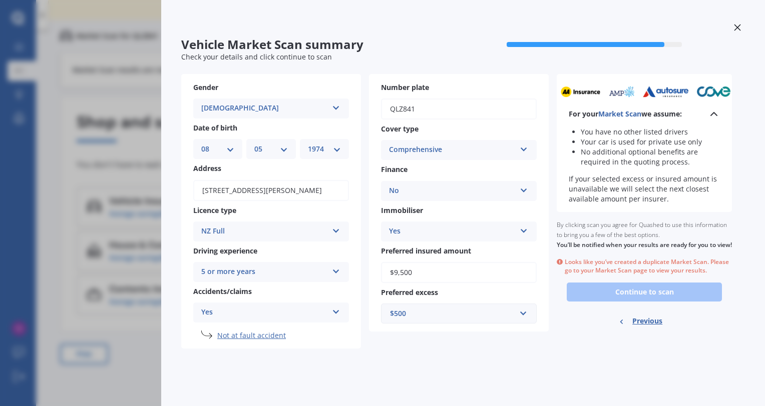
click at [737, 29] on icon at bounding box center [737, 27] width 7 height 7
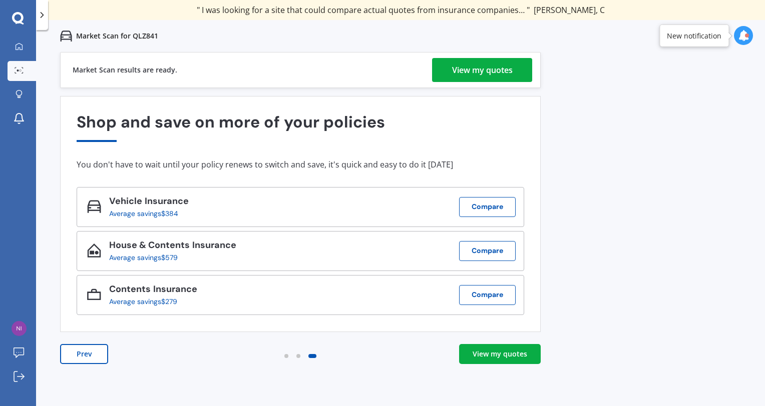
click at [490, 60] on div "View my quotes" at bounding box center [482, 70] width 61 height 24
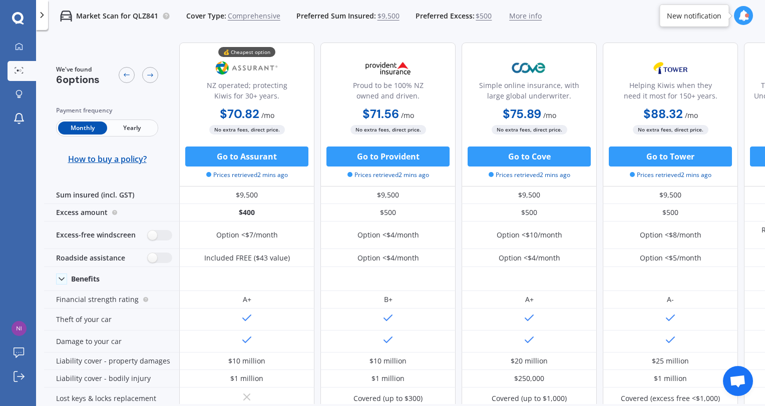
click at [696, 19] on div "New notification" at bounding box center [694, 16] width 55 height 10
click at [743, 14] on icon at bounding box center [743, 15] width 11 height 11
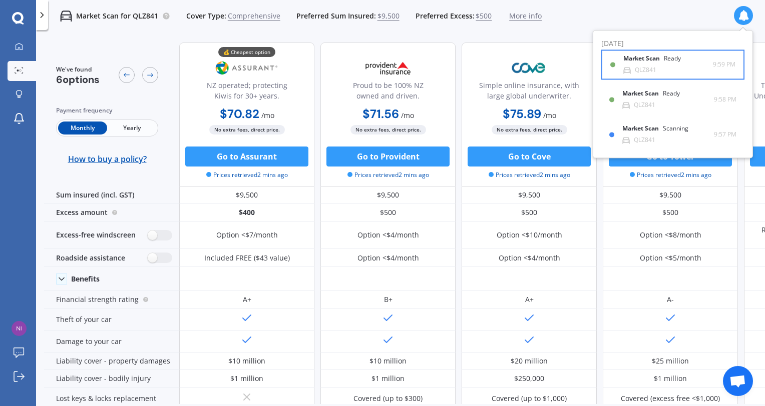
click at [659, 62] on b "Market Scan" at bounding box center [643, 59] width 41 height 7
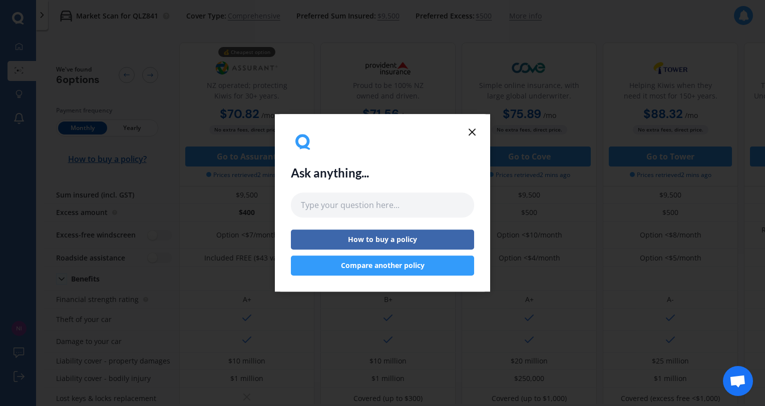
click at [470, 133] on icon at bounding box center [472, 132] width 12 height 12
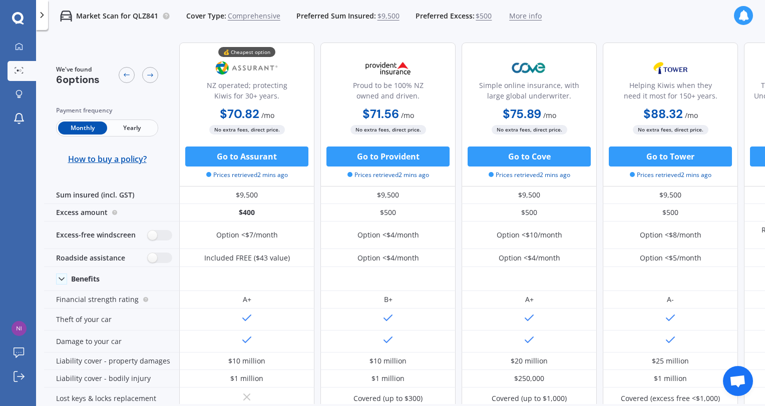
click at [137, 123] on span "Yearly" at bounding box center [131, 128] width 49 height 13
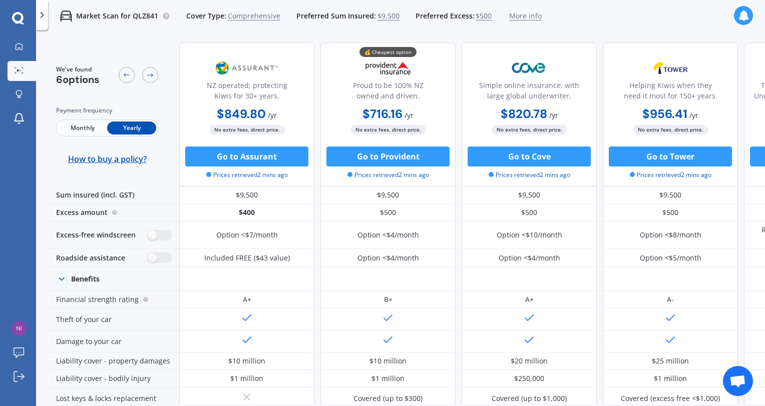
click at [527, 17] on span "More info" at bounding box center [525, 16] width 33 height 10
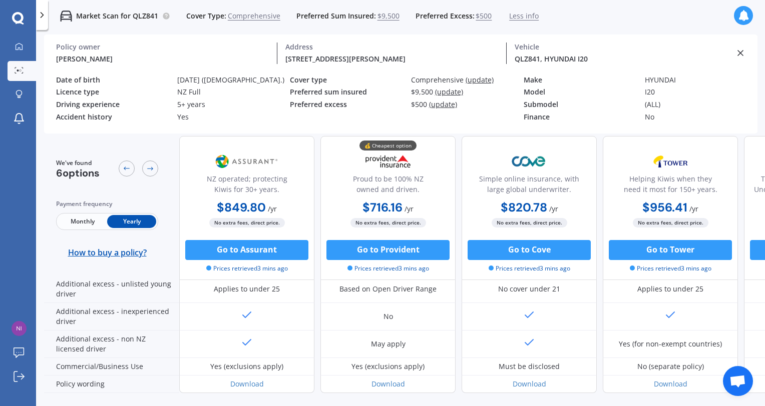
scroll to position [567, 0]
click at [658, 206] on b "$956.41" at bounding box center [664, 208] width 45 height 16
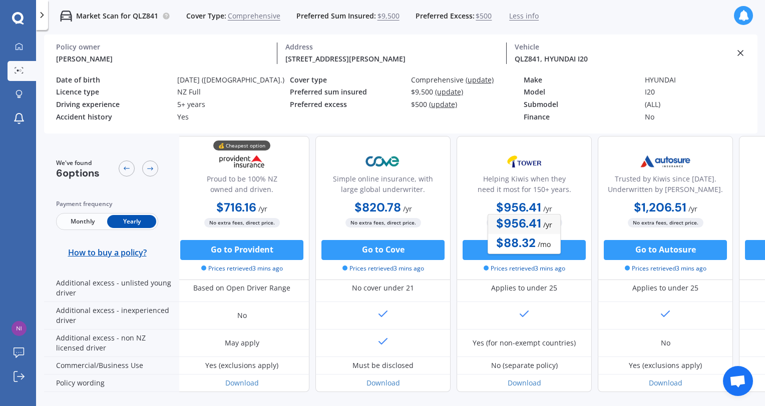
scroll to position [567, 260]
